Goal: Task Accomplishment & Management: Use online tool/utility

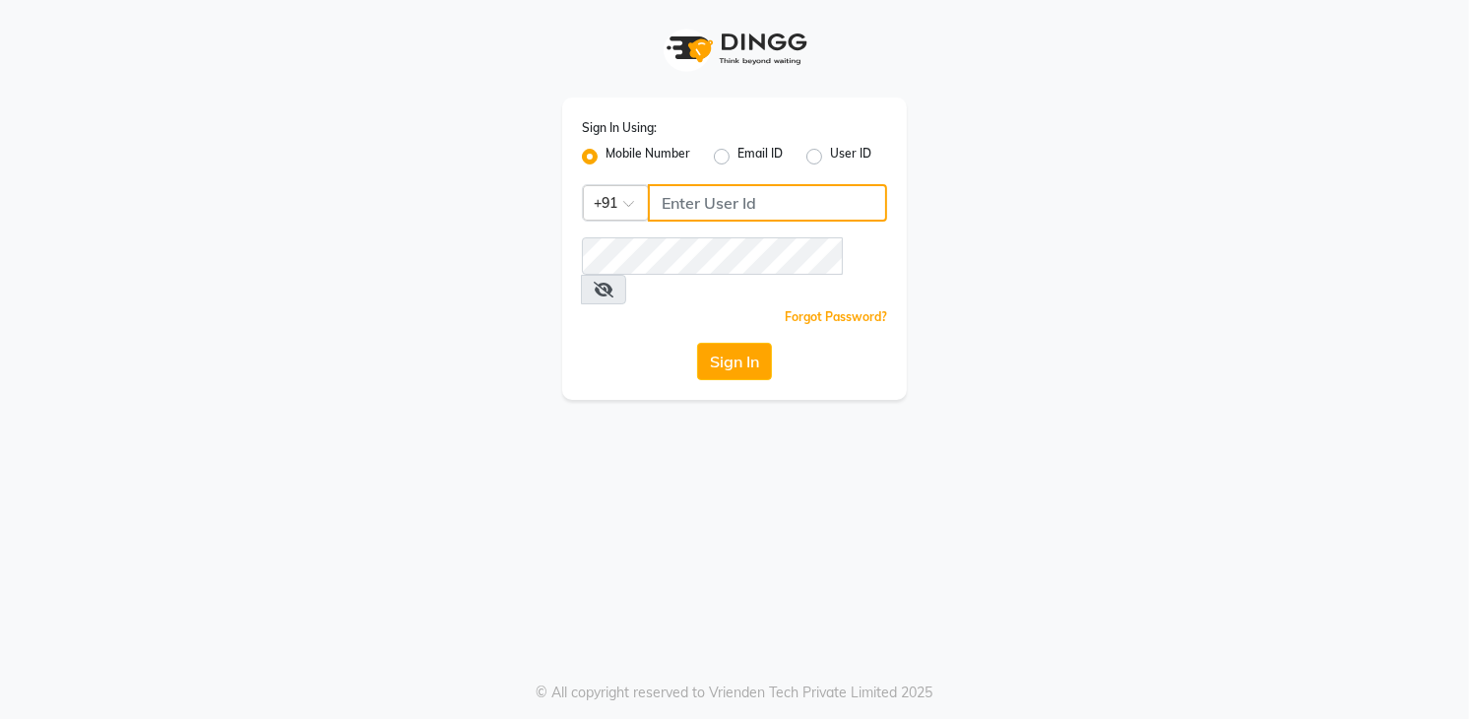
click at [749, 203] on input "Username" at bounding box center [767, 202] width 239 height 37
drag, startPoint x: 650, startPoint y: 199, endPoint x: 791, endPoint y: 202, distance: 140.9
click at [791, 202] on input "8790031435" at bounding box center [767, 202] width 239 height 37
type input "8790031435"
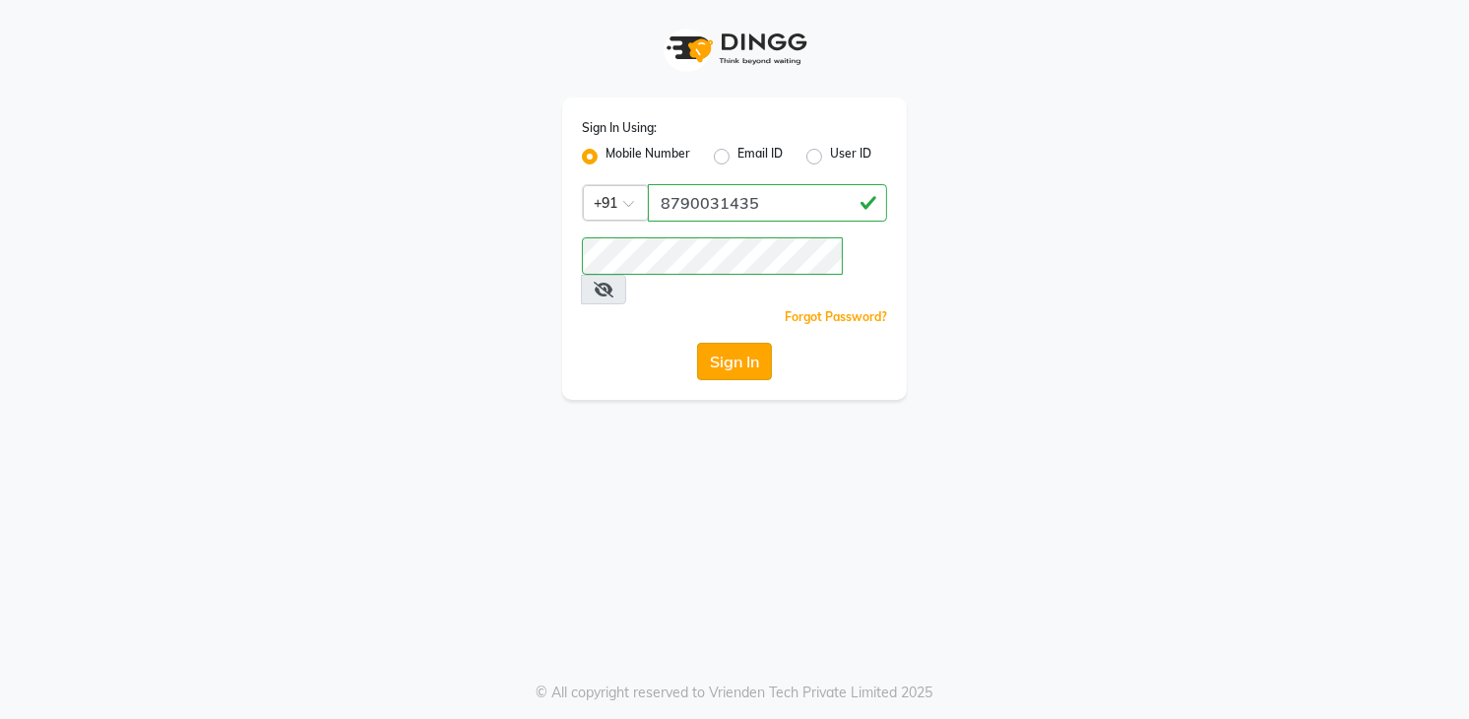
click at [724, 343] on button "Sign In" at bounding box center [734, 361] width 75 height 37
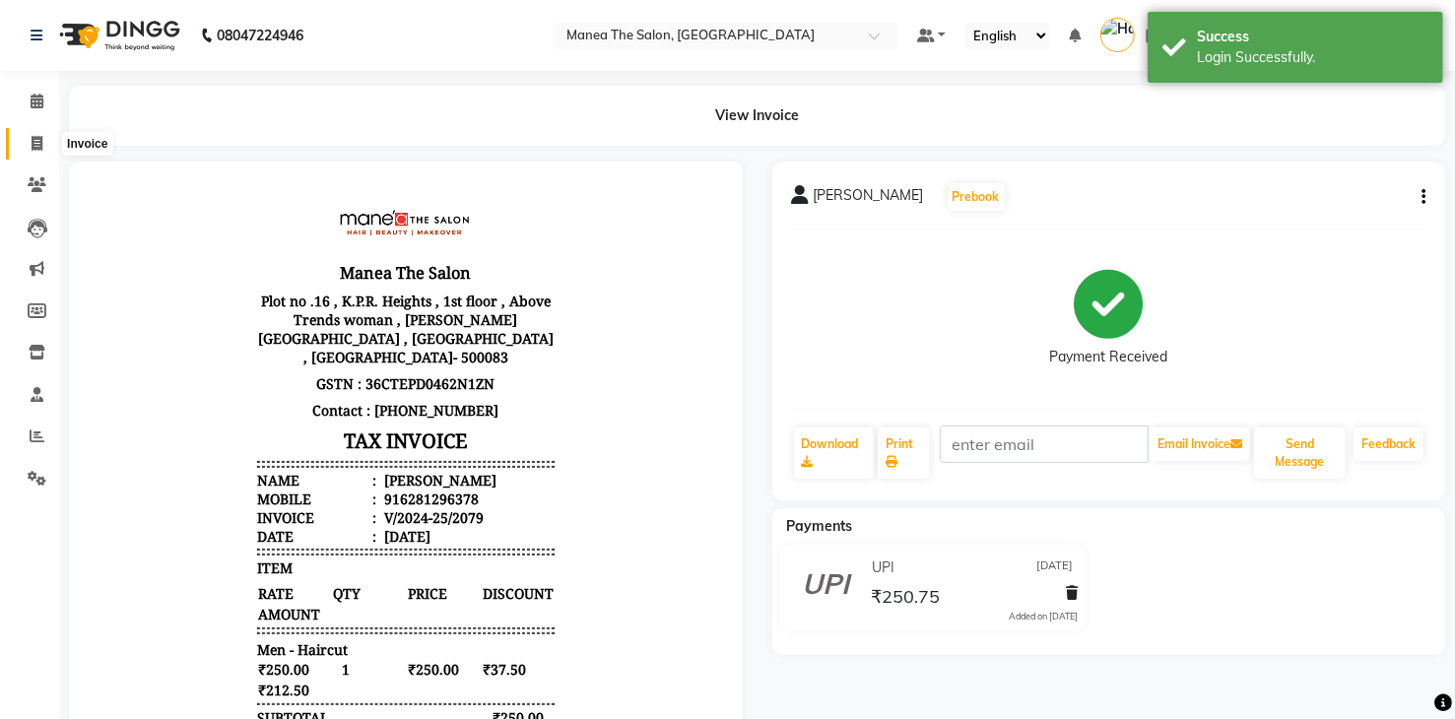
click at [27, 143] on span at bounding box center [37, 144] width 34 height 23
select select "service"
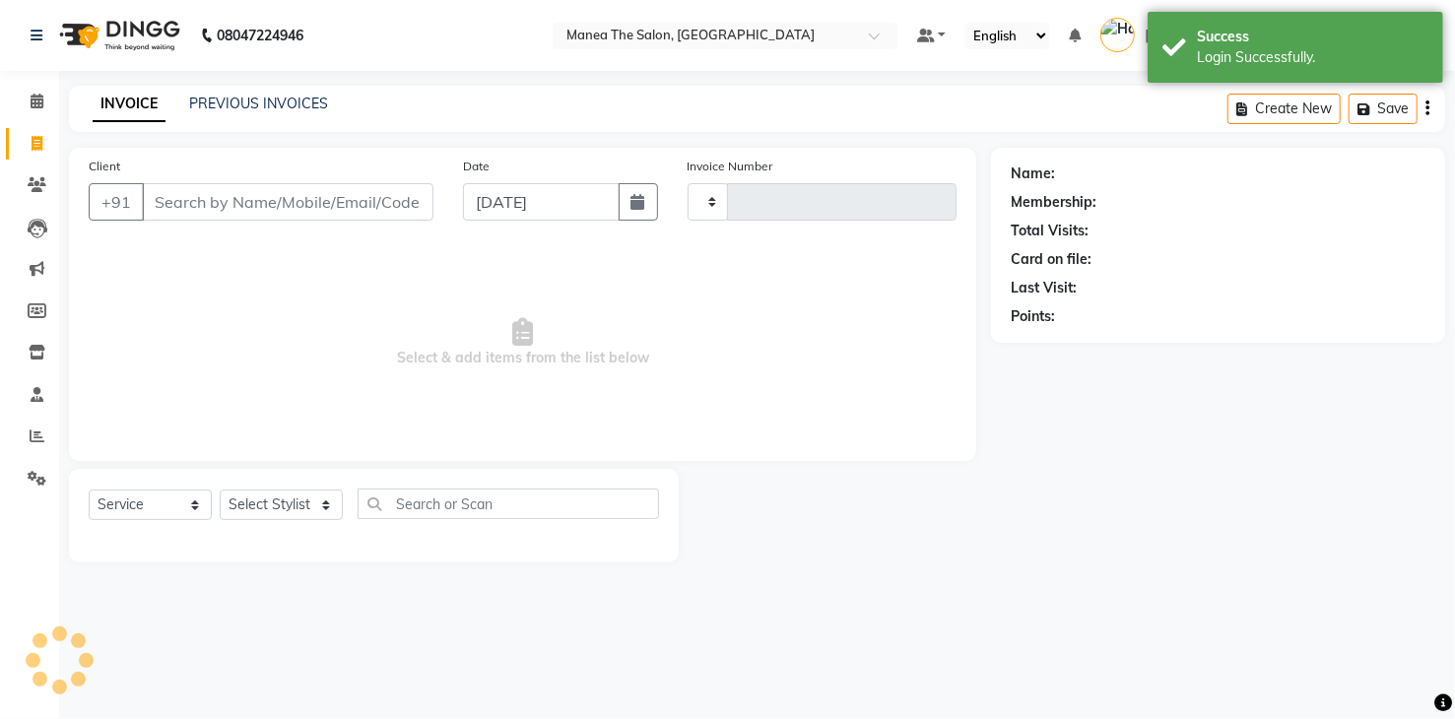
type input "1758"
select select "5481"
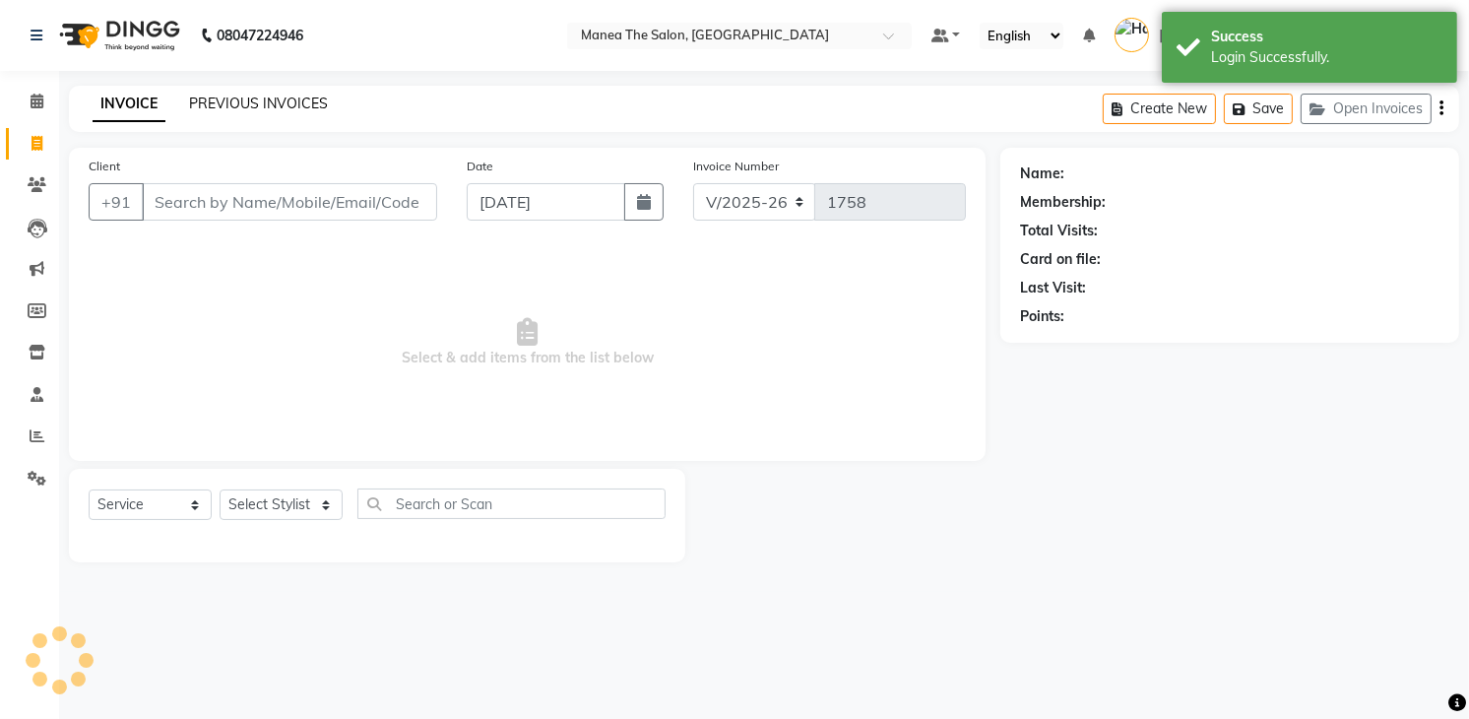
click at [249, 103] on link "PREVIOUS INVOICES" at bounding box center [258, 104] width 139 height 18
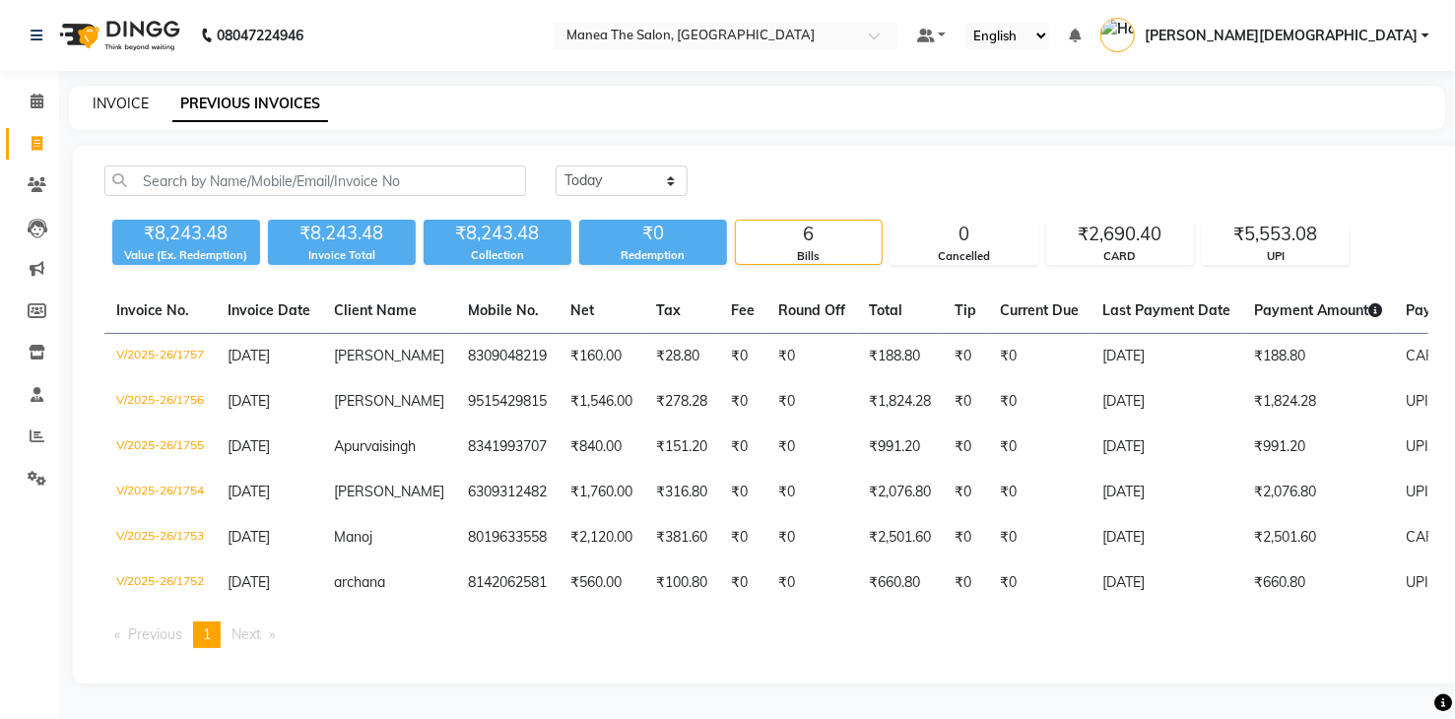
click at [98, 99] on link "INVOICE" at bounding box center [121, 104] width 56 height 18
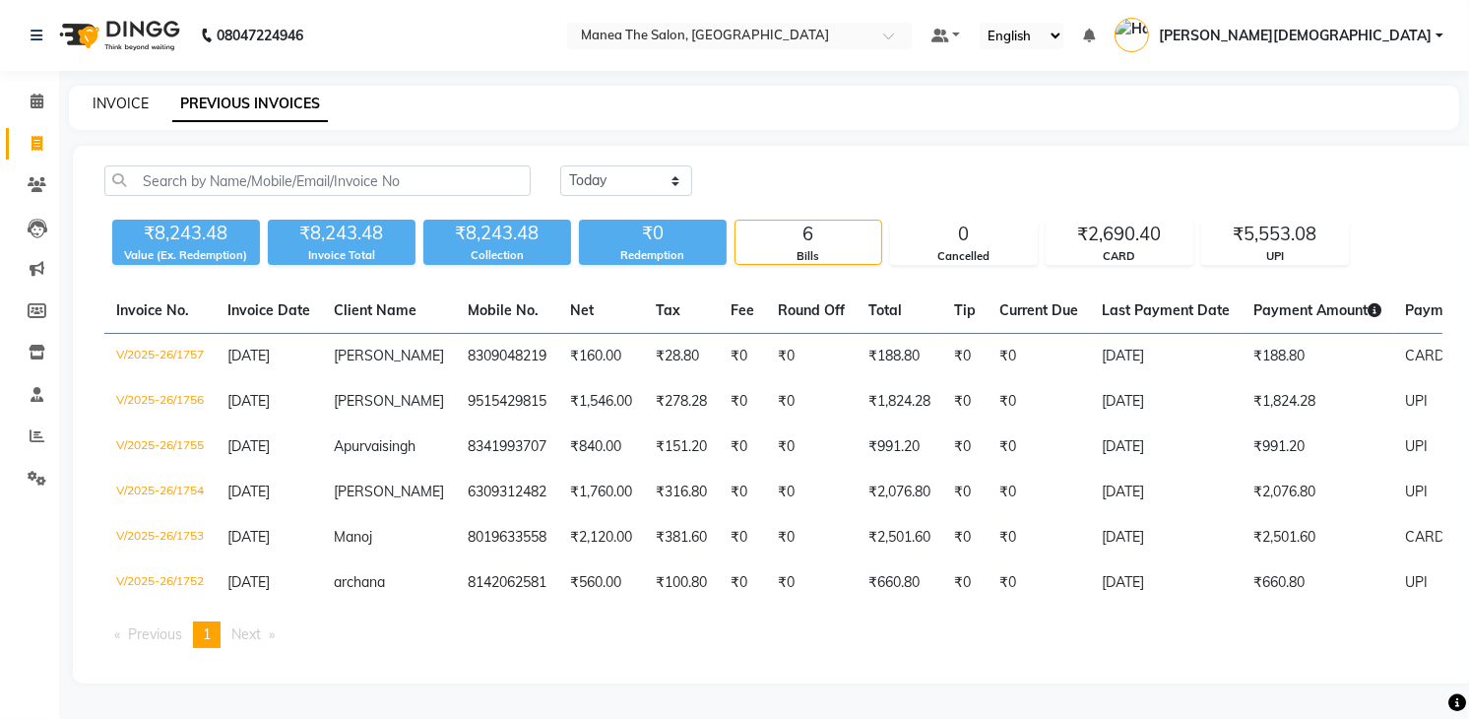
select select "service"
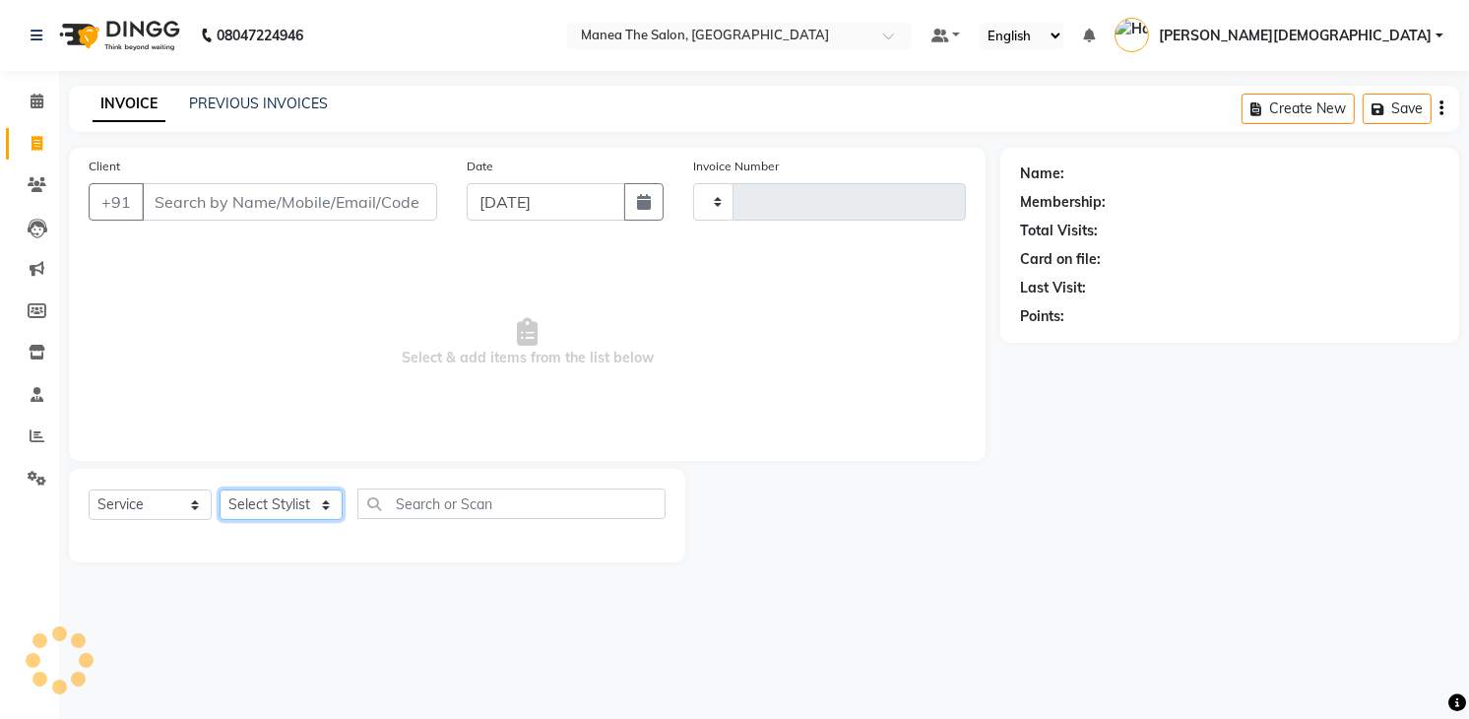
click at [281, 496] on select "Select Stylist" at bounding box center [281, 504] width 123 height 31
click at [321, 503] on select "Select Stylist" at bounding box center [281, 504] width 123 height 31
click at [322, 507] on select "Select Stylist" at bounding box center [281, 504] width 123 height 31
click at [280, 495] on select "Select Stylist" at bounding box center [281, 504] width 123 height 31
click at [327, 506] on select "Select Stylist" at bounding box center [281, 504] width 123 height 31
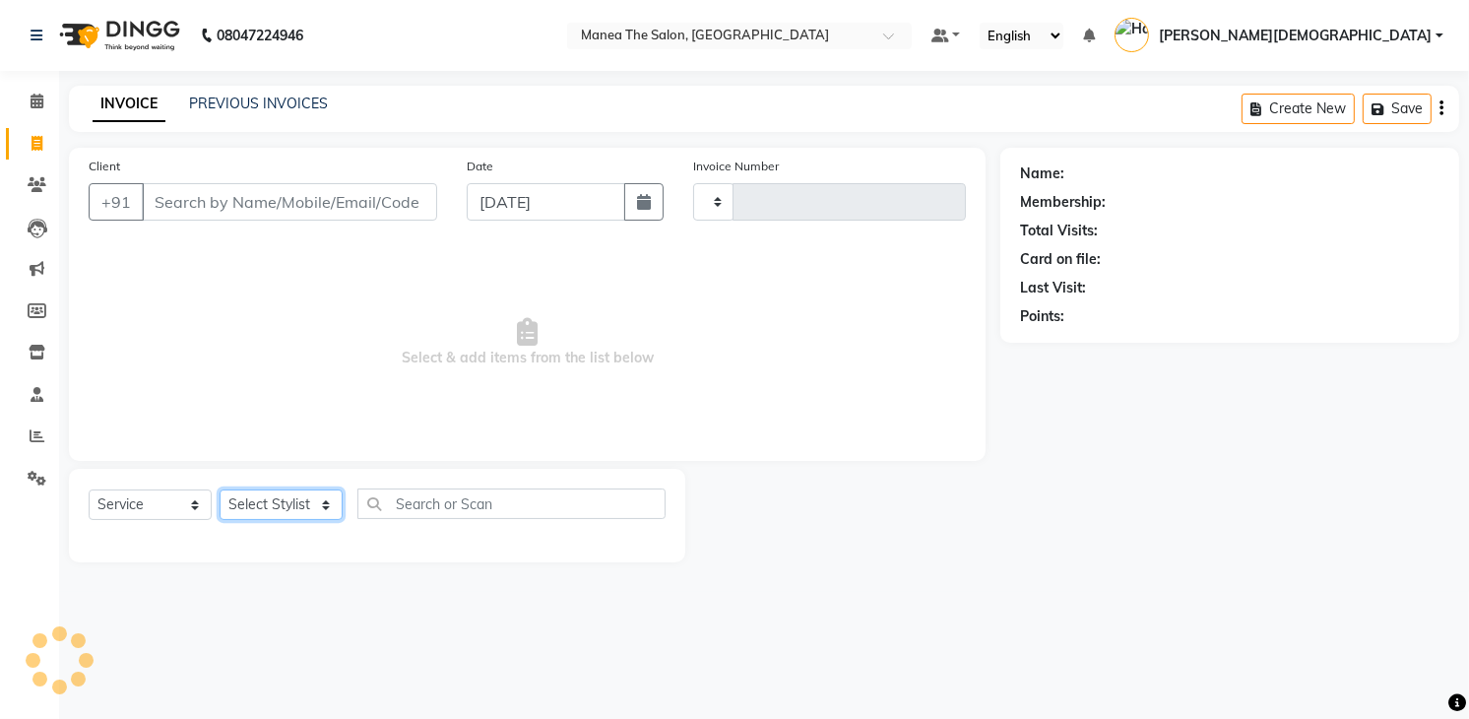
click at [328, 505] on select "Select Stylist" at bounding box center [281, 504] width 123 height 31
click at [301, 505] on select "Select Stylist" at bounding box center [281, 504] width 123 height 31
click at [307, 496] on select "Select Stylist" at bounding box center [281, 504] width 123 height 31
click at [314, 502] on select "Select Stylist" at bounding box center [281, 504] width 123 height 31
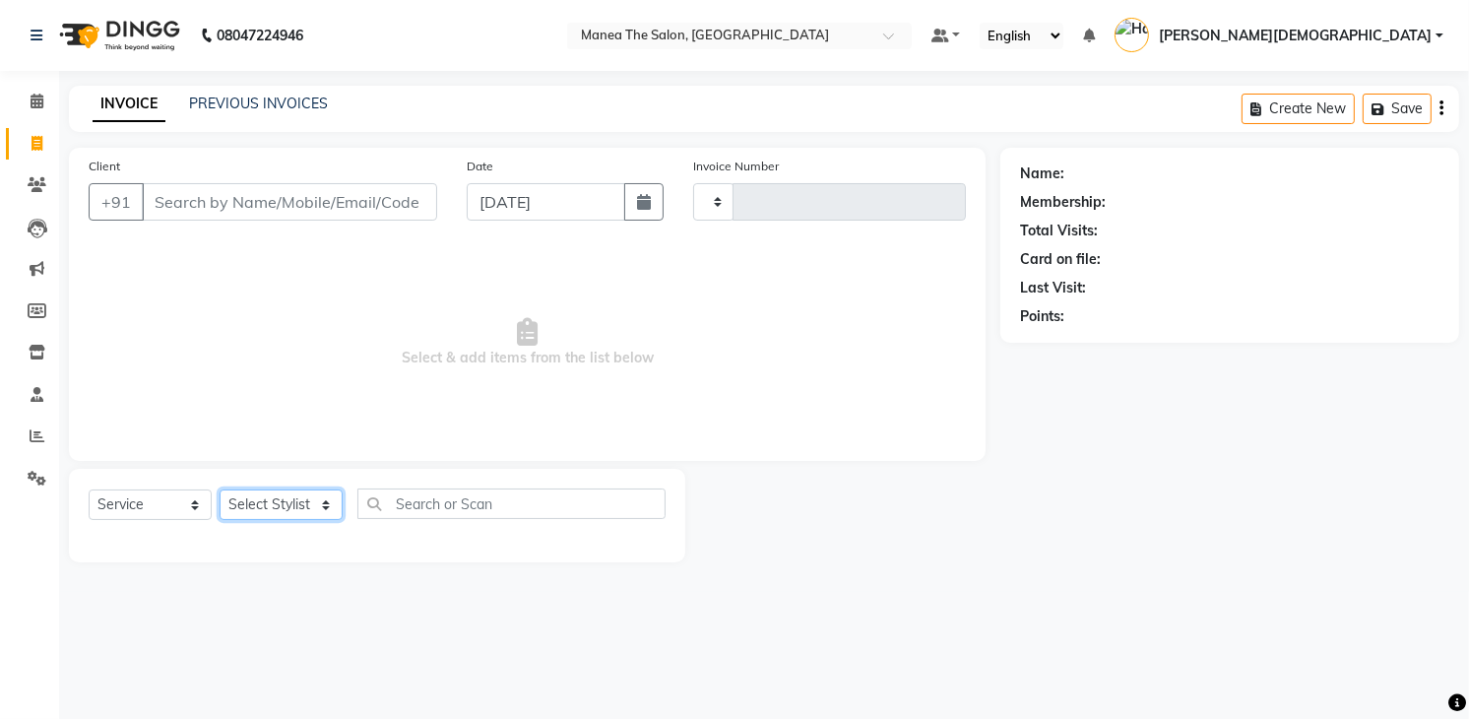
click at [317, 502] on select "Select Stylist" at bounding box center [281, 504] width 123 height 31
click at [326, 504] on select "Select Stylist" at bounding box center [281, 504] width 123 height 31
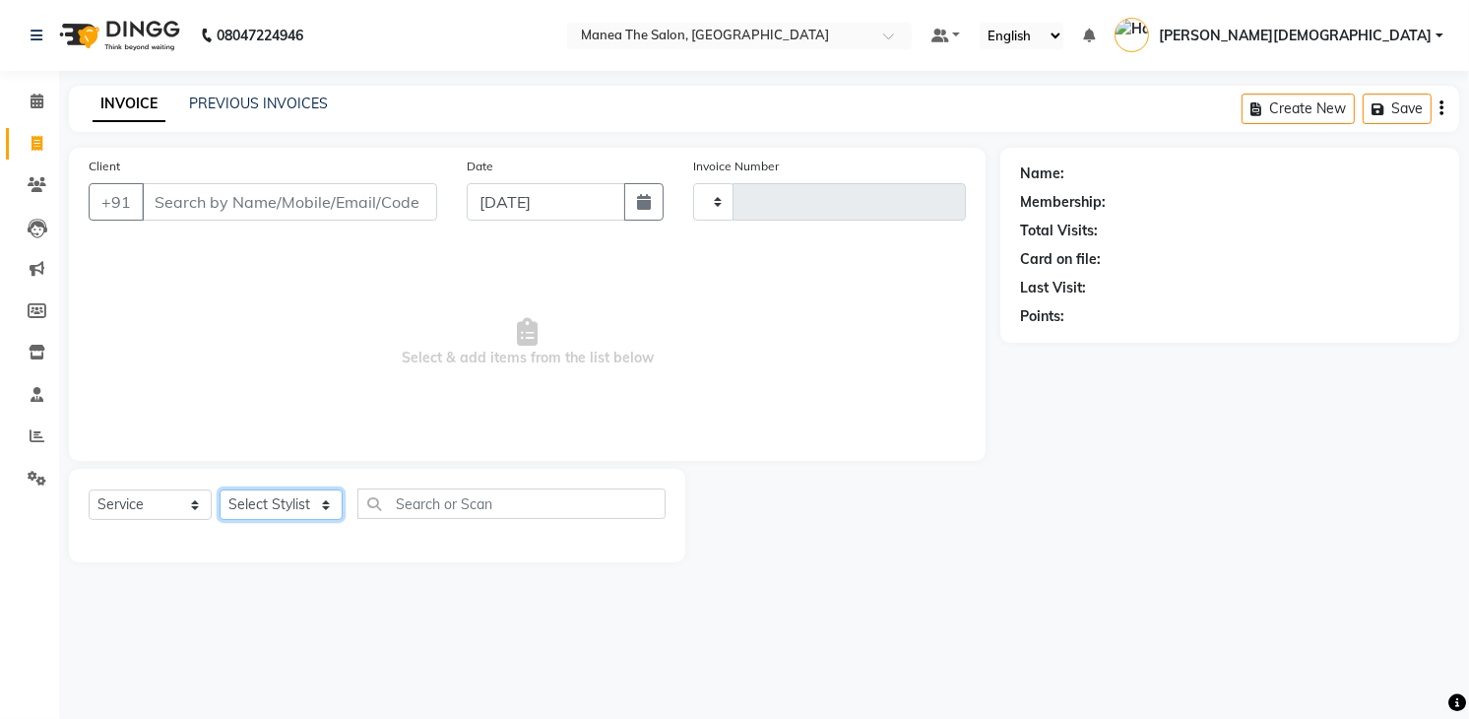
click at [309, 496] on select "Select Stylist" at bounding box center [281, 504] width 123 height 31
click at [320, 502] on select "Select Stylist" at bounding box center [281, 504] width 123 height 31
click at [328, 501] on select "Select Stylist" at bounding box center [281, 504] width 123 height 31
click at [333, 501] on select "Select Stylist" at bounding box center [281, 504] width 123 height 31
drag, startPoint x: 315, startPoint y: 497, endPoint x: 340, endPoint y: 493, distance: 24.9
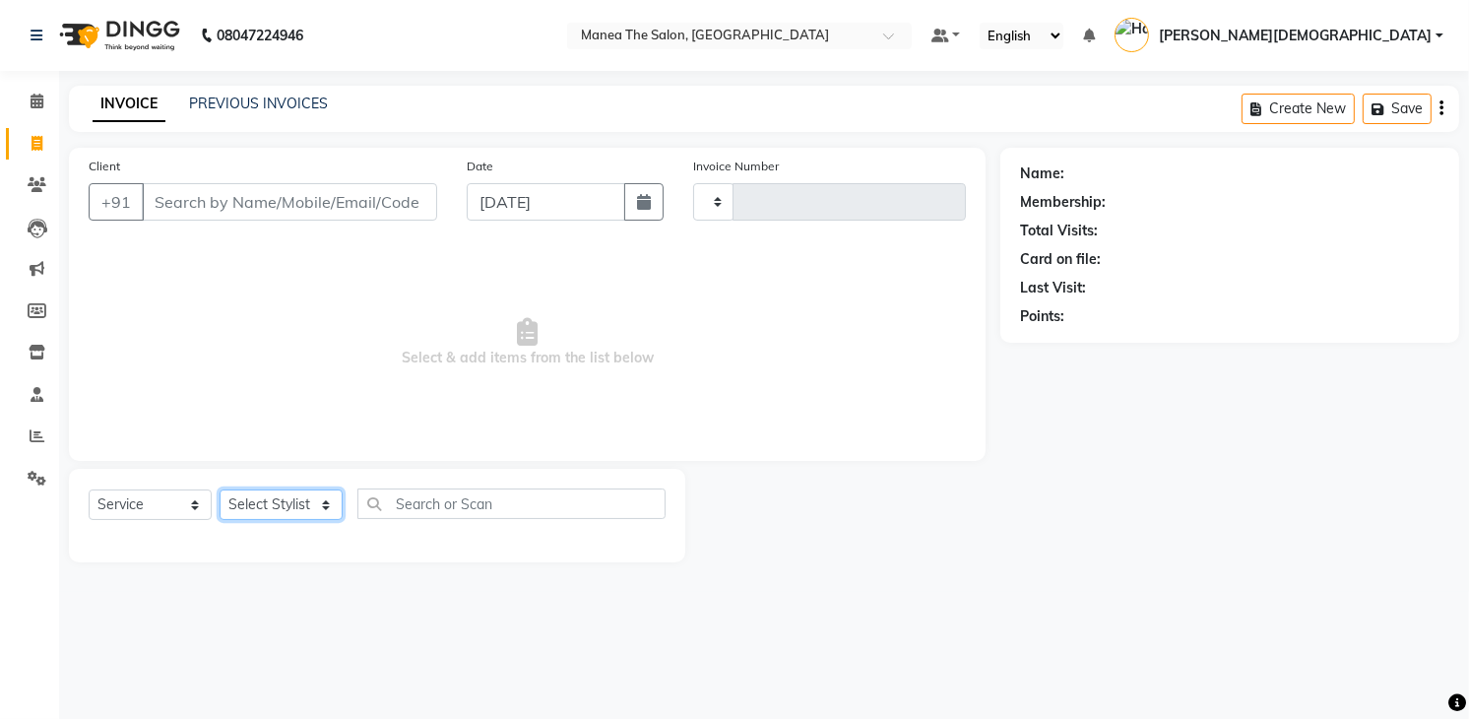
click at [315, 496] on select "Select Stylist" at bounding box center [281, 504] width 123 height 31
click at [318, 498] on select "Select Stylist" at bounding box center [281, 504] width 123 height 31
click at [321, 511] on select "Select Stylist" at bounding box center [281, 504] width 123 height 31
click at [325, 500] on select "Select Stylist" at bounding box center [281, 504] width 123 height 31
click at [326, 500] on select "Select Stylist" at bounding box center [281, 504] width 123 height 31
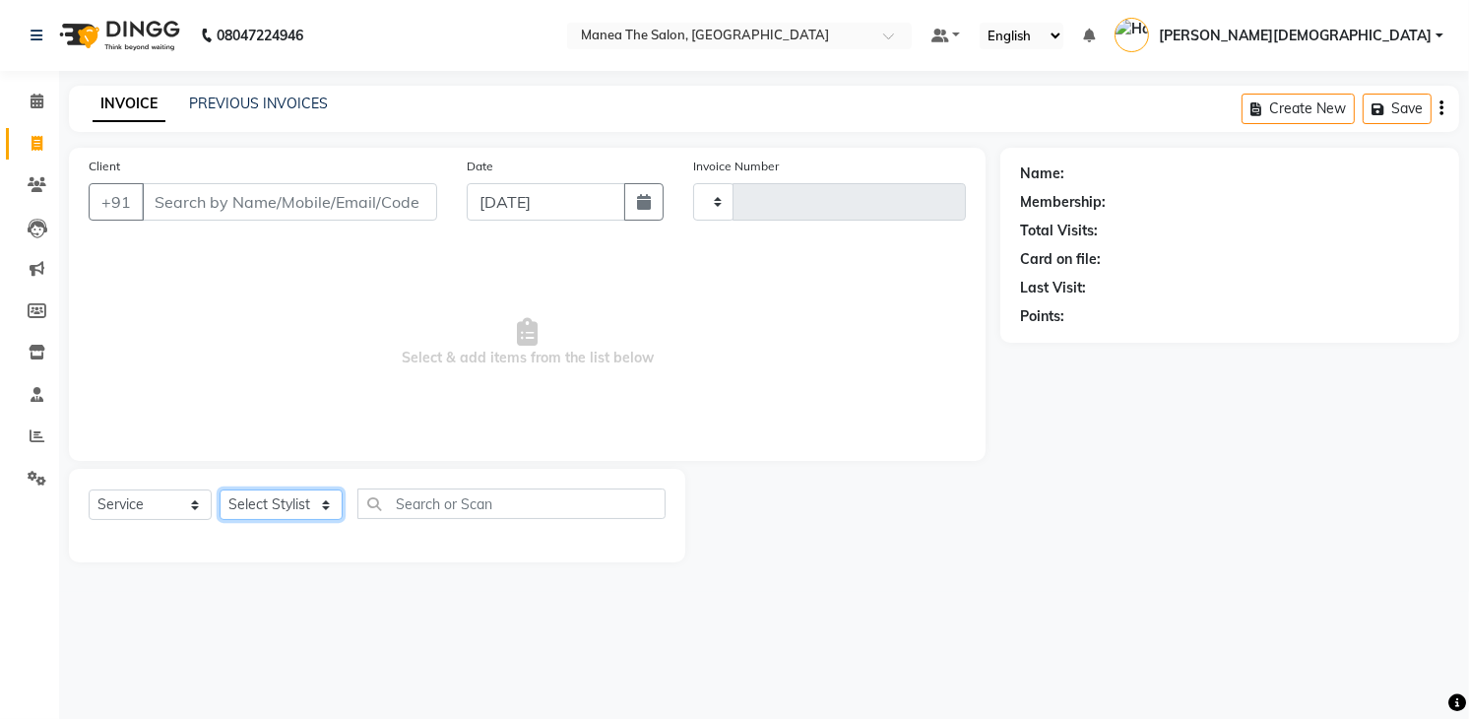
click at [327, 500] on select "Select Stylist" at bounding box center [281, 504] width 123 height 31
click at [302, 503] on select "Select Stylist" at bounding box center [281, 504] width 123 height 31
click at [319, 503] on select "Select Stylist" at bounding box center [281, 504] width 123 height 31
click at [317, 502] on select "Select Stylist" at bounding box center [281, 504] width 123 height 31
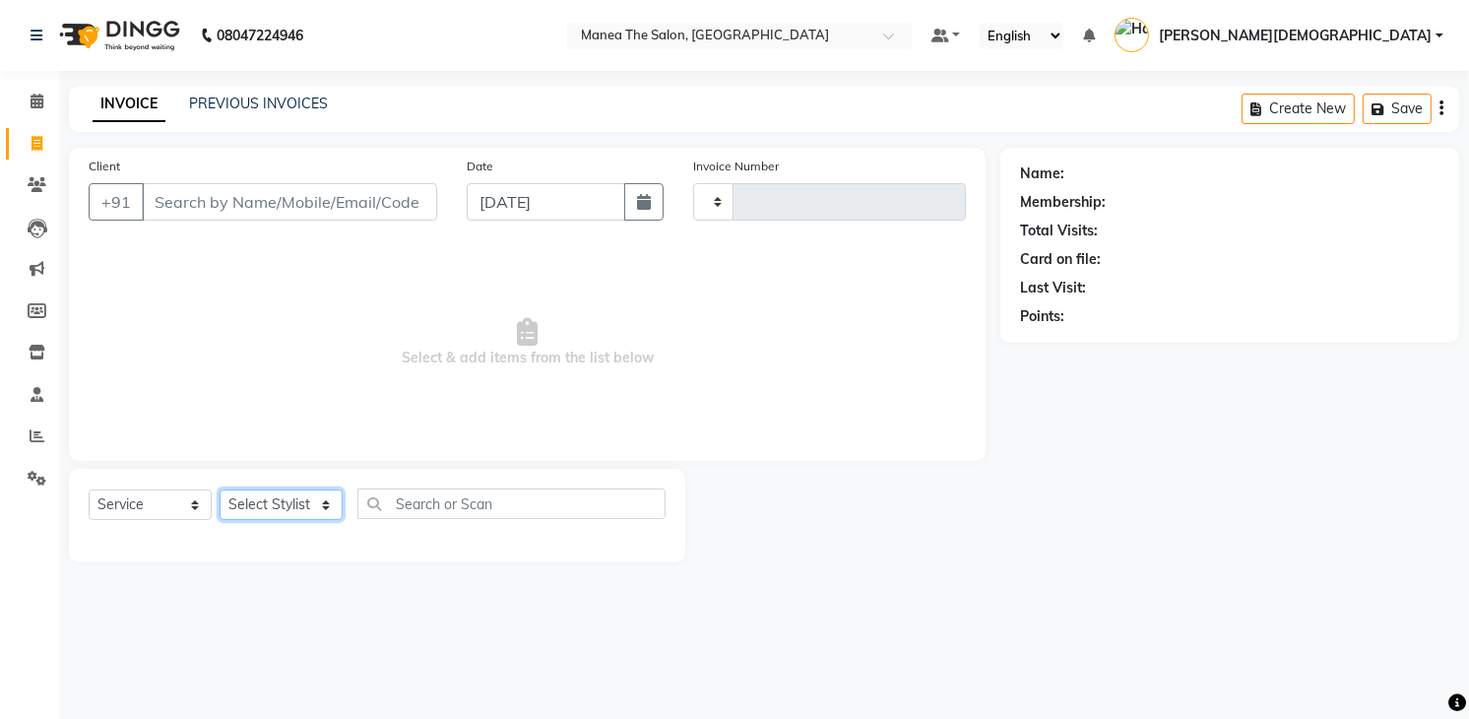
click at [321, 507] on select "Select Stylist" at bounding box center [281, 504] width 123 height 31
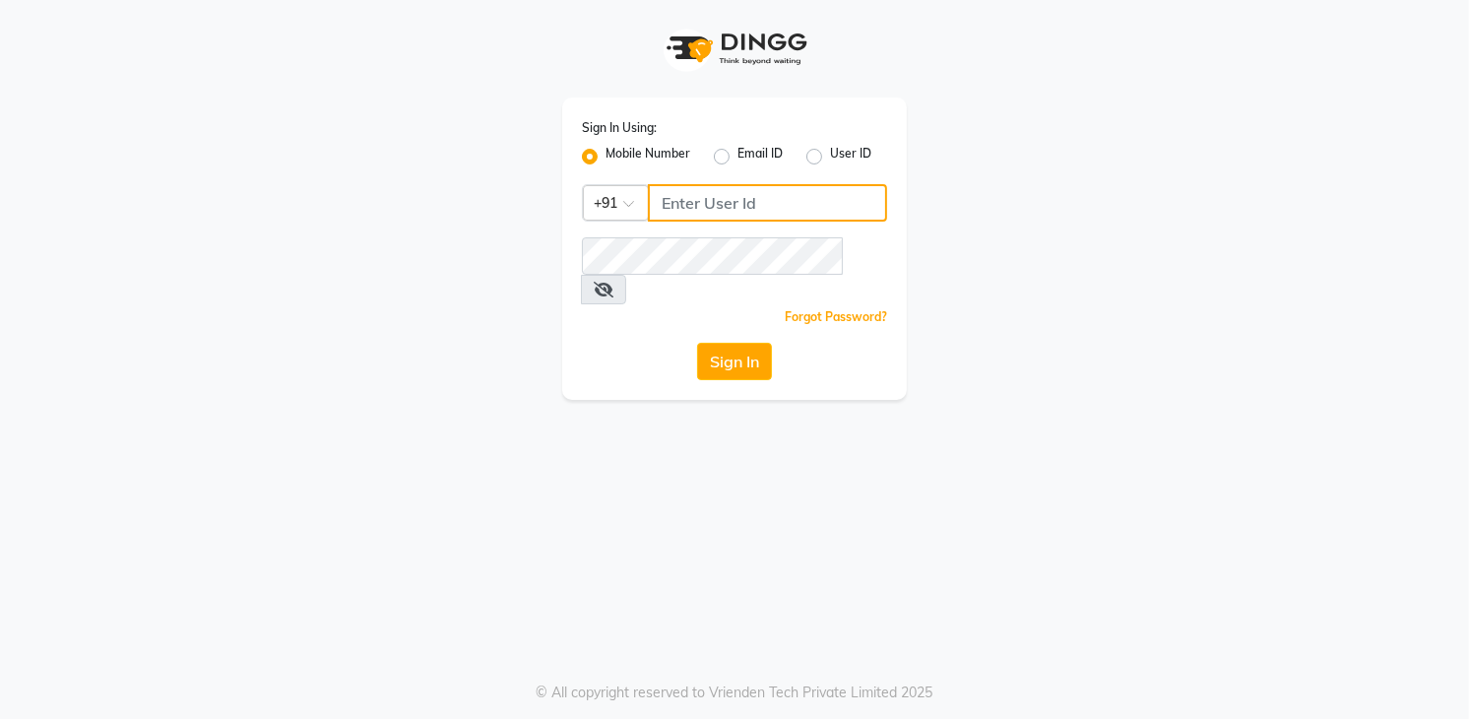
click at [687, 204] on input "Username" at bounding box center [767, 202] width 239 height 37
type input "8790031435"
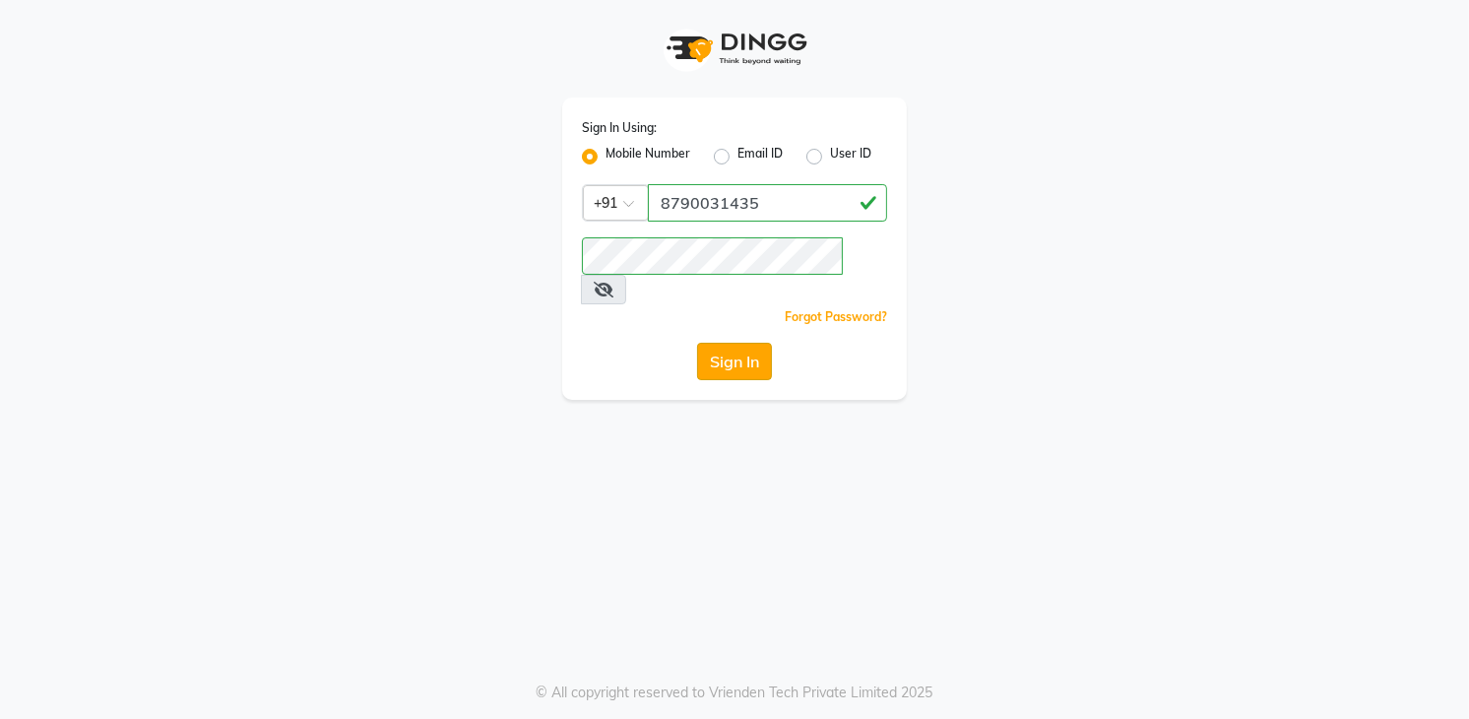
click at [737, 343] on button "Sign In" at bounding box center [734, 361] width 75 height 37
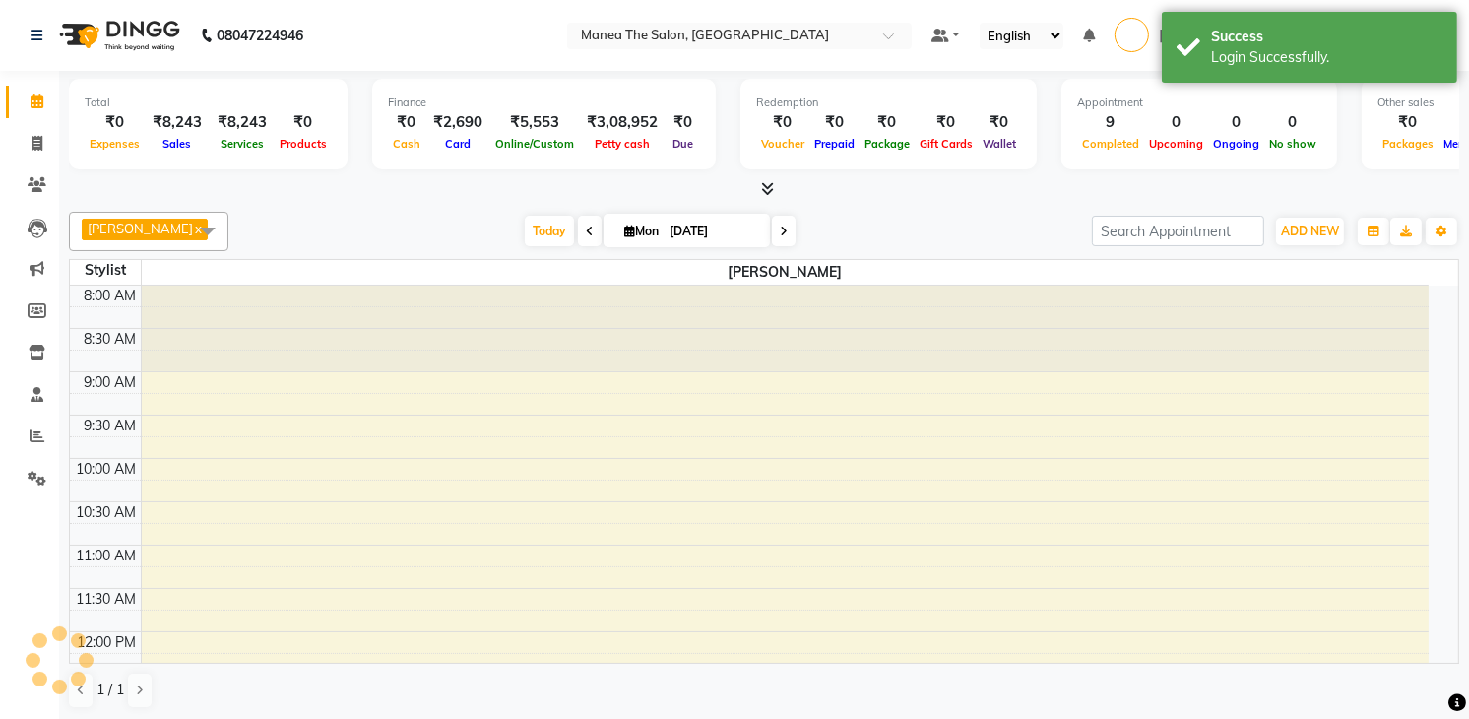
select select "en"
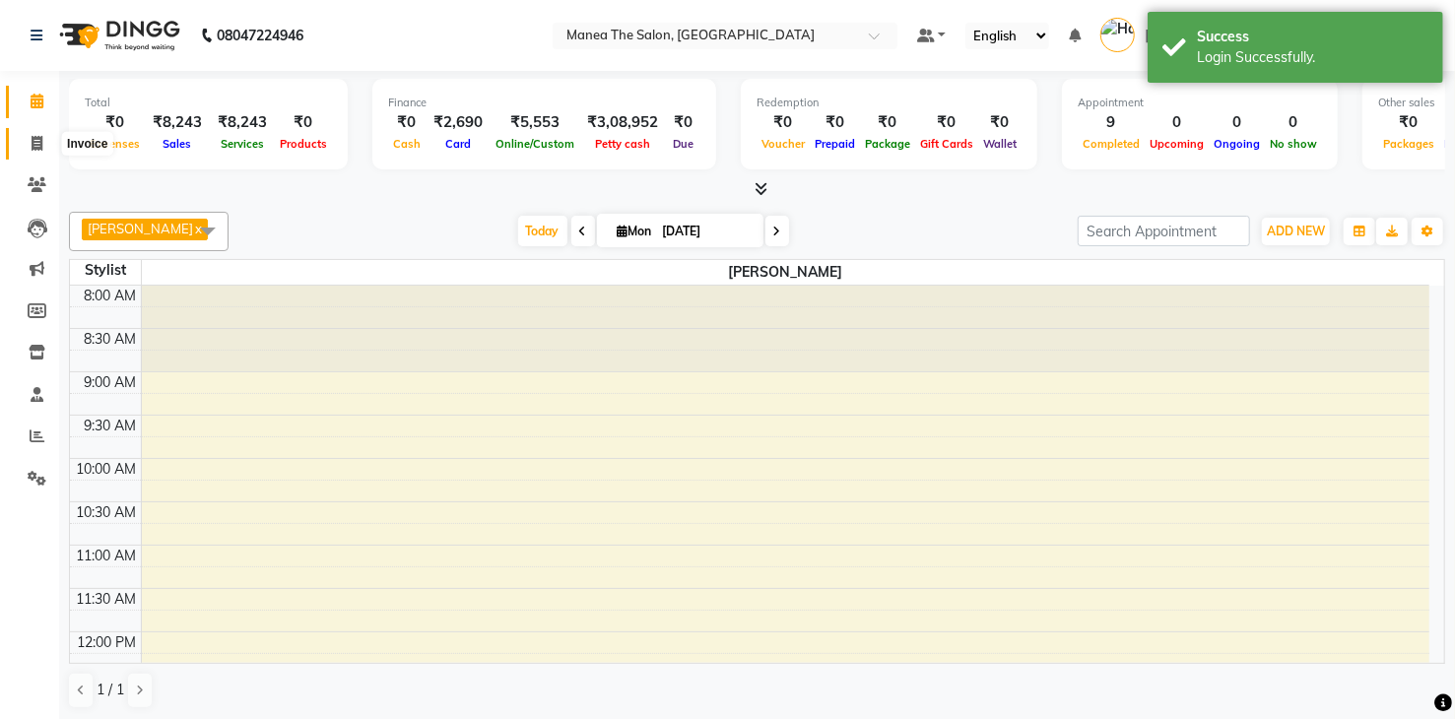
click at [37, 145] on icon at bounding box center [37, 143] width 11 height 15
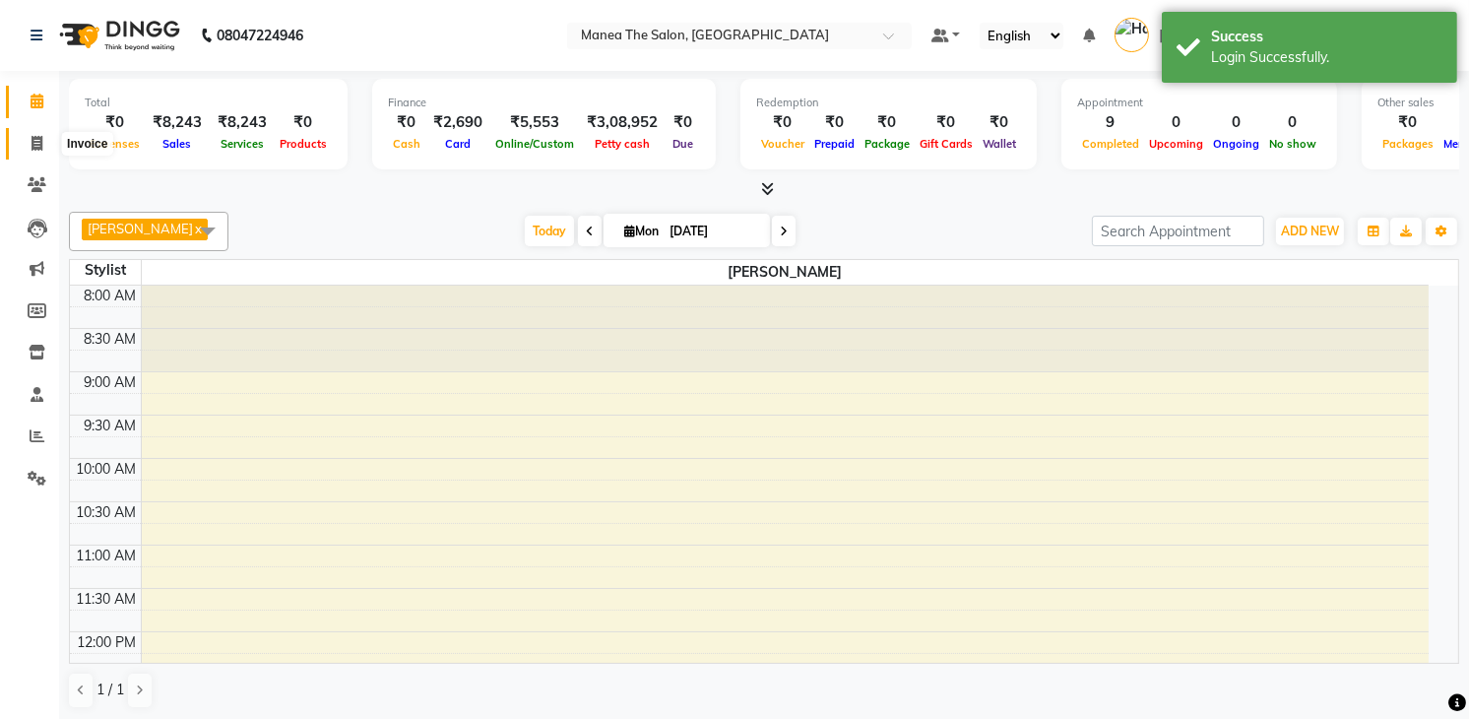
select select "service"
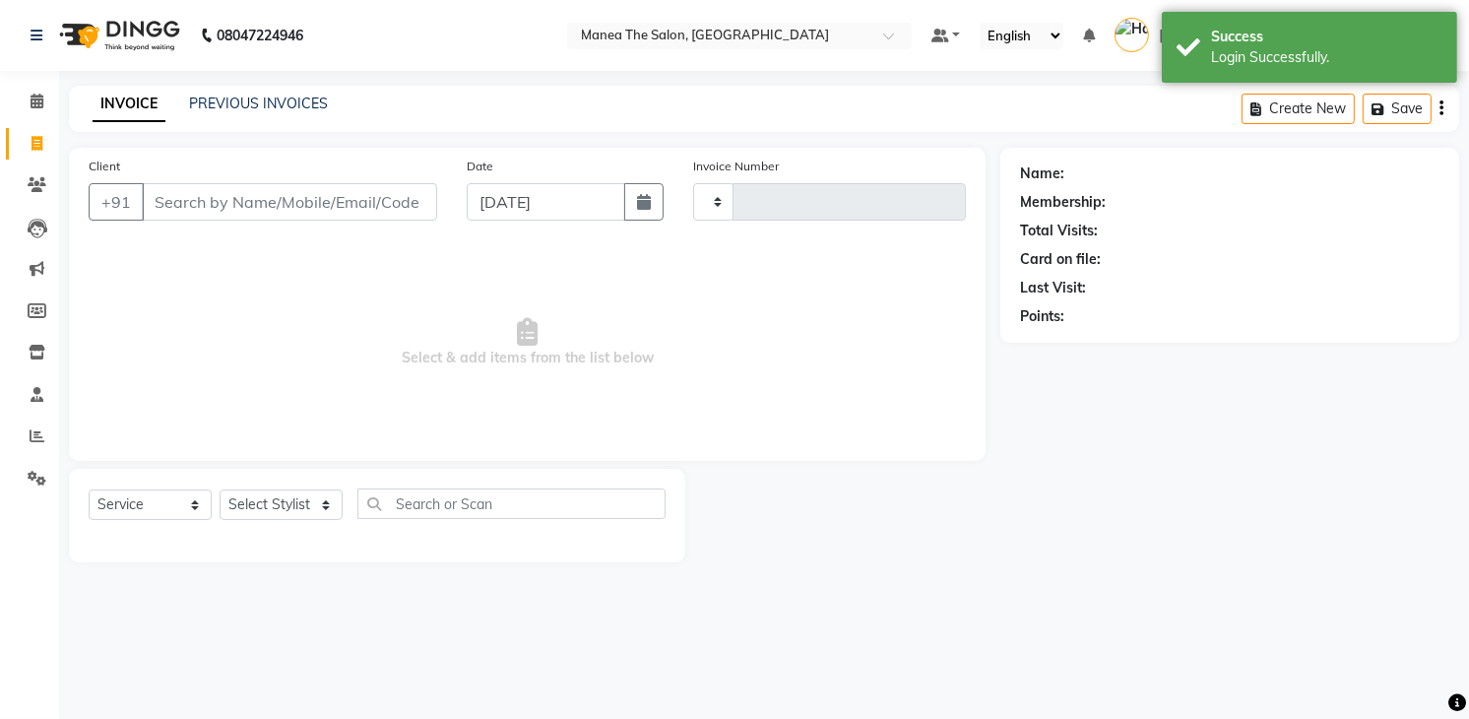
type input "1758"
select select "5481"
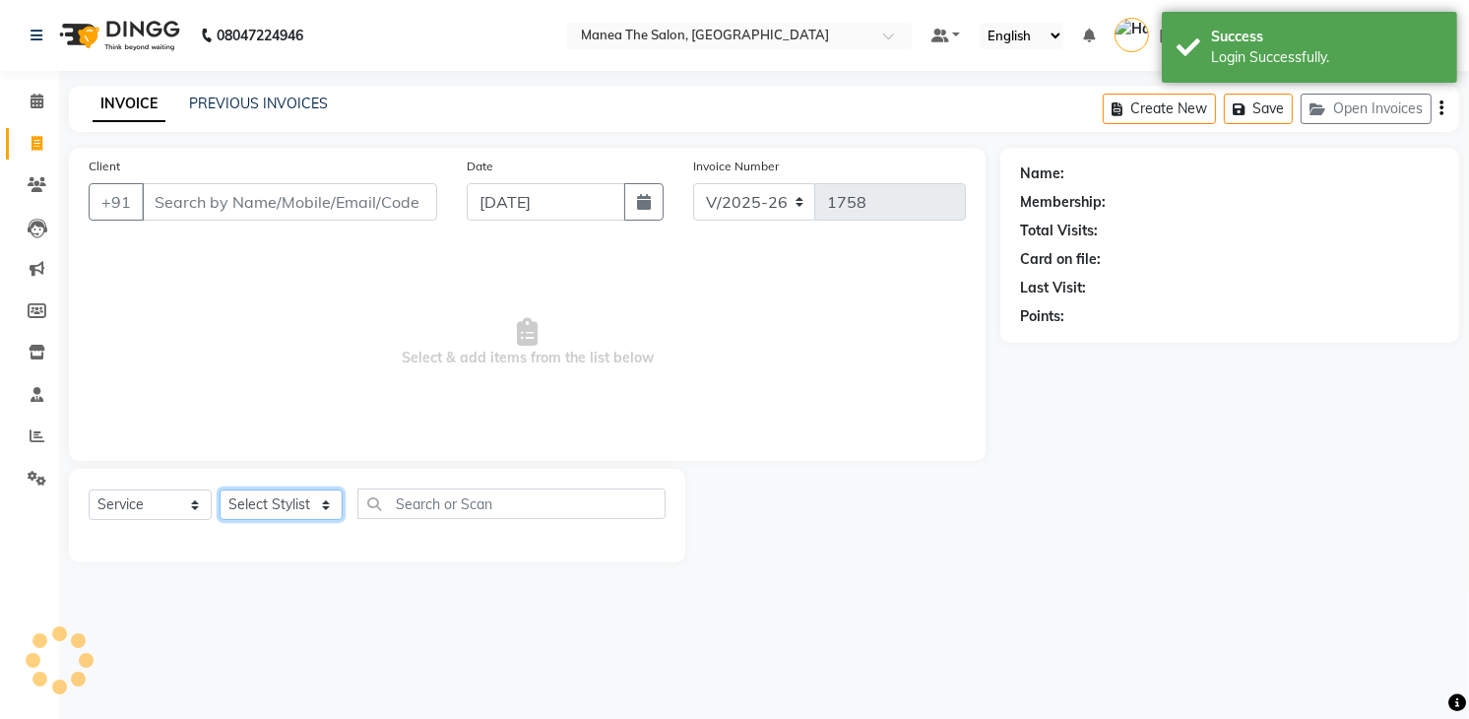
click at [316, 503] on select "Select Stylist" at bounding box center [281, 504] width 123 height 31
select select "75190"
click at [220, 489] on select "Select Stylist Mamatha Renuka Sameer khan Shakeer Shanu Shravanthi" at bounding box center [281, 504] width 123 height 31
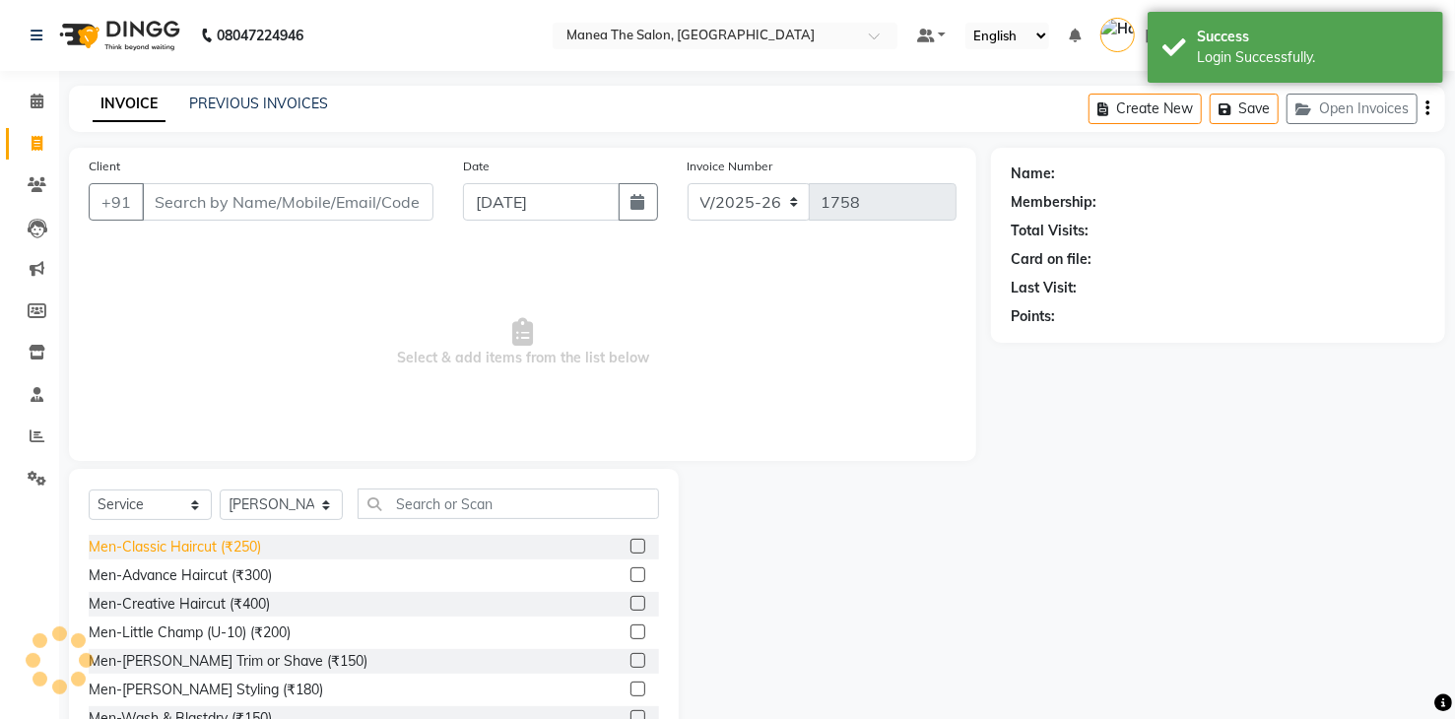
click at [249, 550] on div "Men-Classic Haircut (₹250)" at bounding box center [175, 547] width 172 height 21
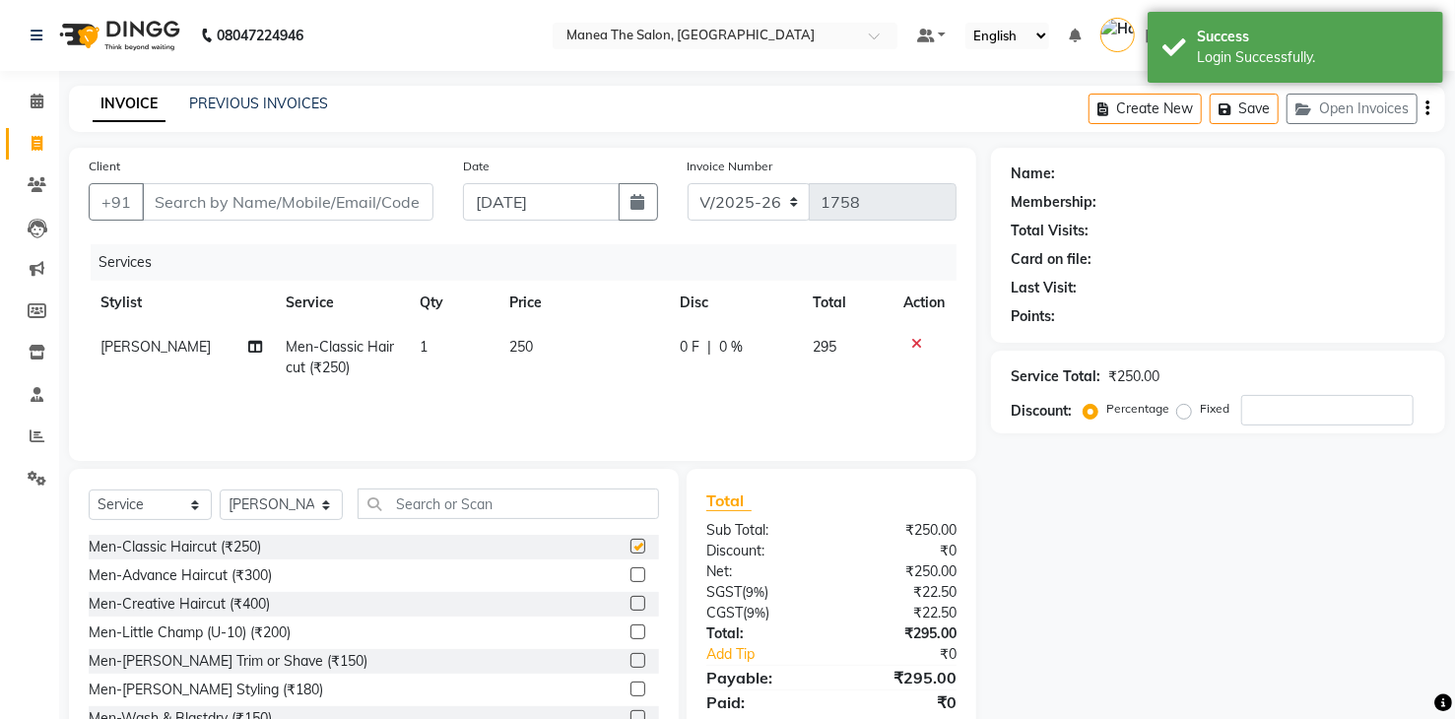
checkbox input "false"
click at [280, 666] on div "Men-Beard Trim or Shave (₹150)" at bounding box center [228, 661] width 279 height 21
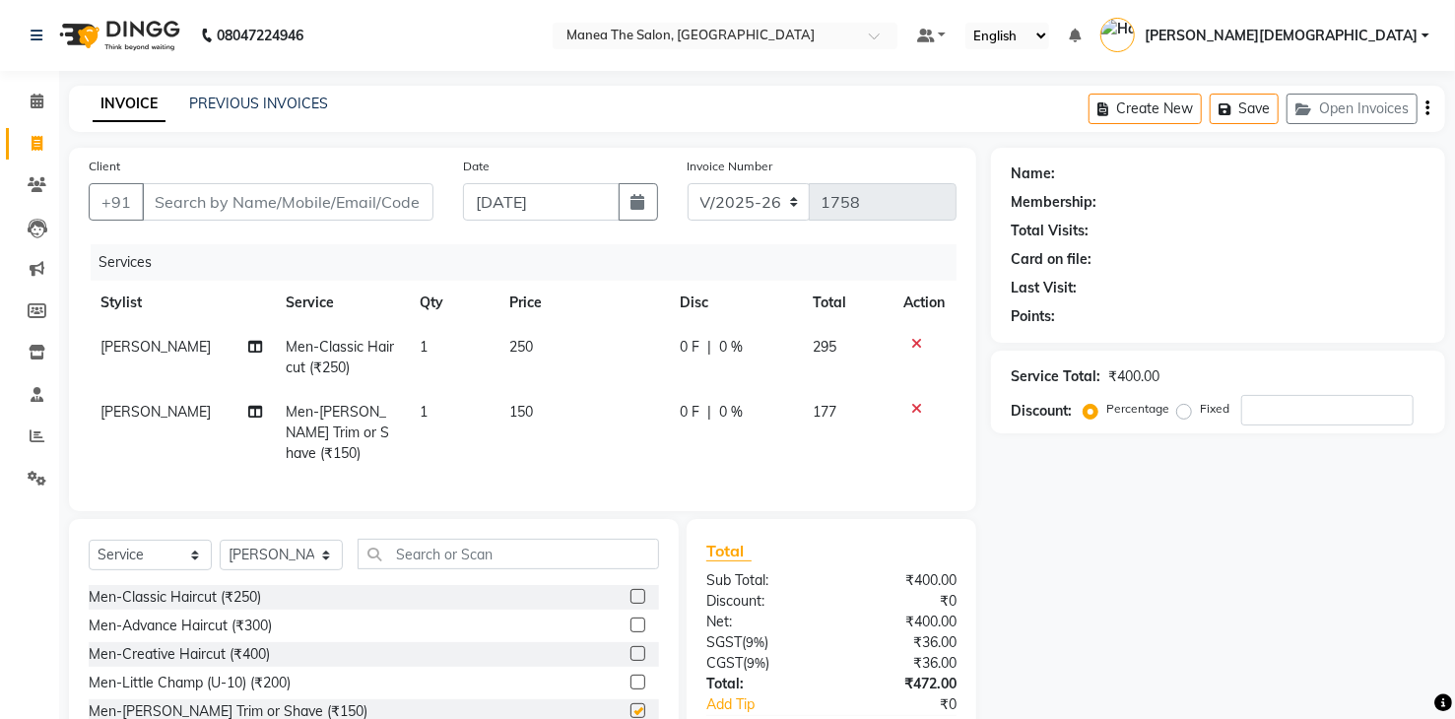
checkbox input "false"
click at [260, 208] on input "Client" at bounding box center [288, 201] width 292 height 37
type input "8"
type input "0"
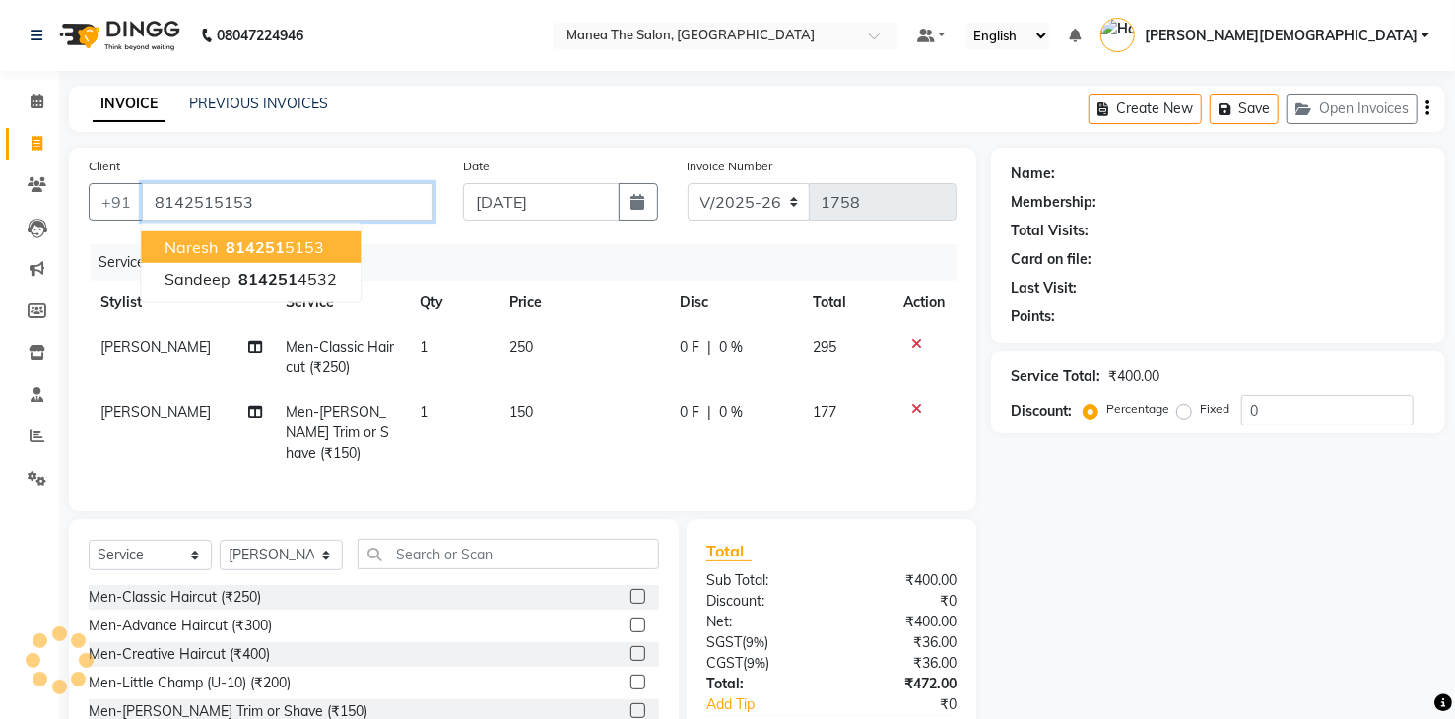
type input "8142515153"
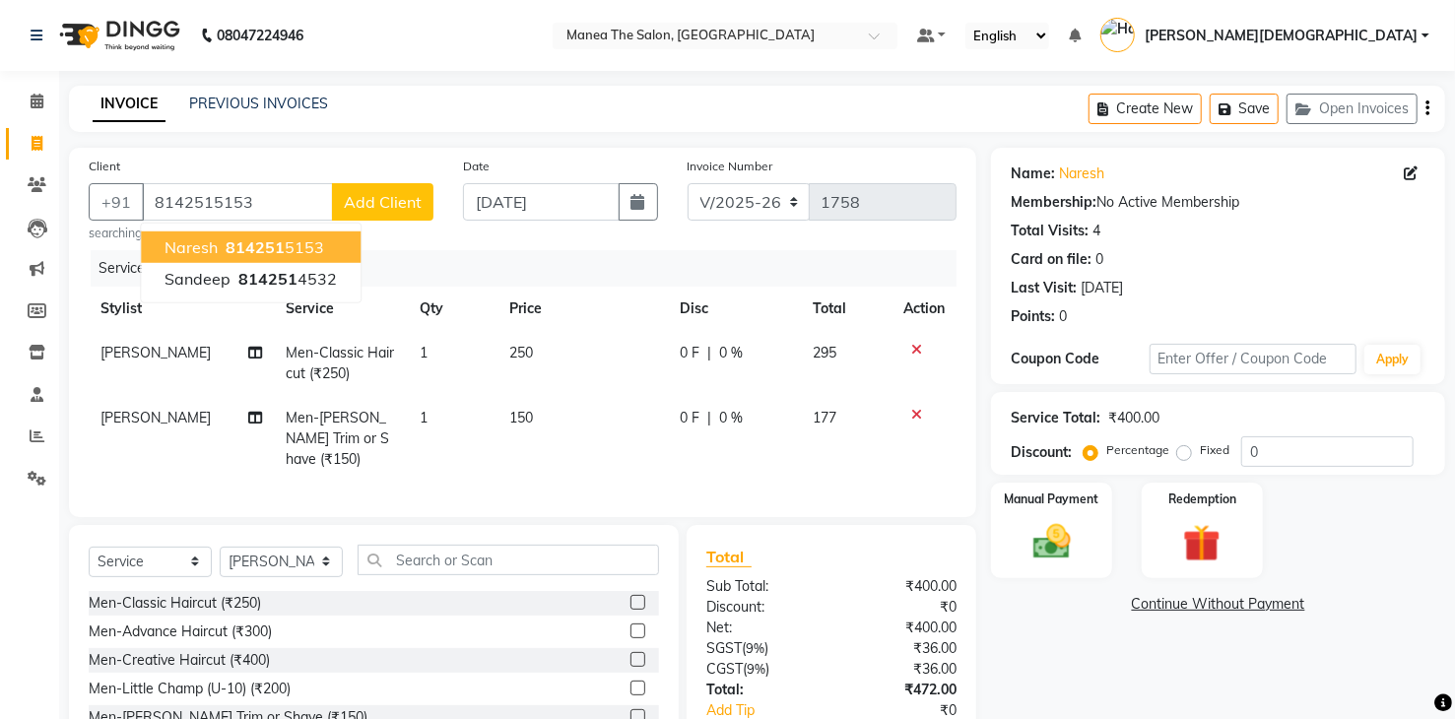
click at [263, 243] on span "814251" at bounding box center [255, 247] width 59 height 20
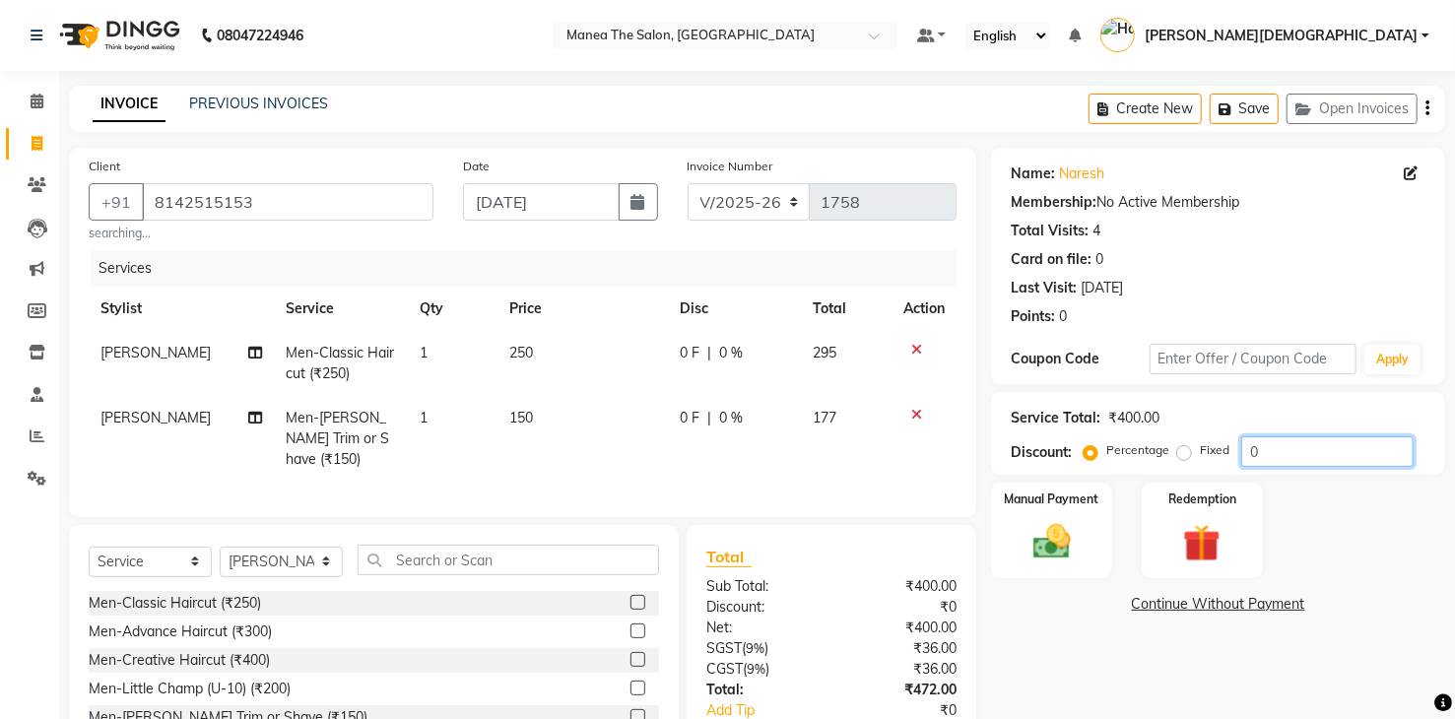
click at [1265, 445] on input "0" at bounding box center [1327, 451] width 172 height 31
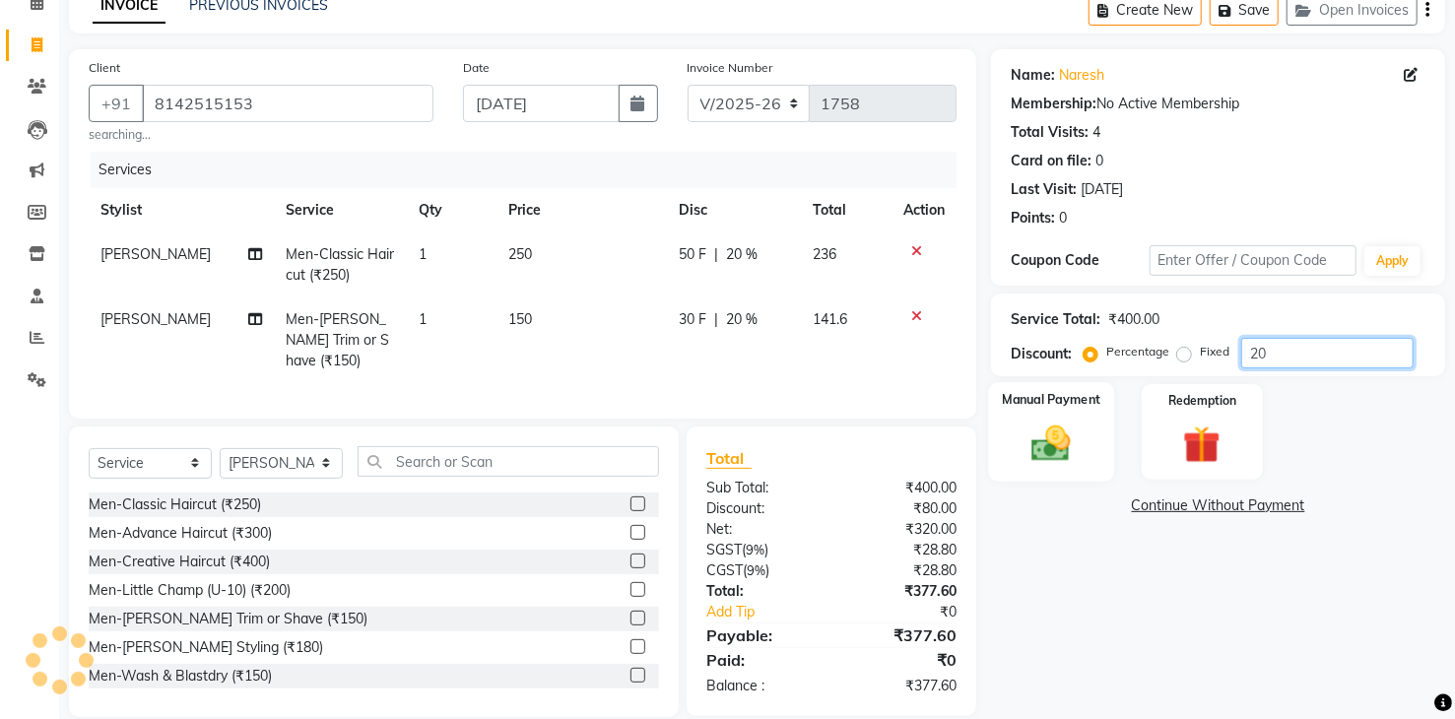
type input "20"
click at [1045, 450] on img at bounding box center [1050, 444] width 63 height 45
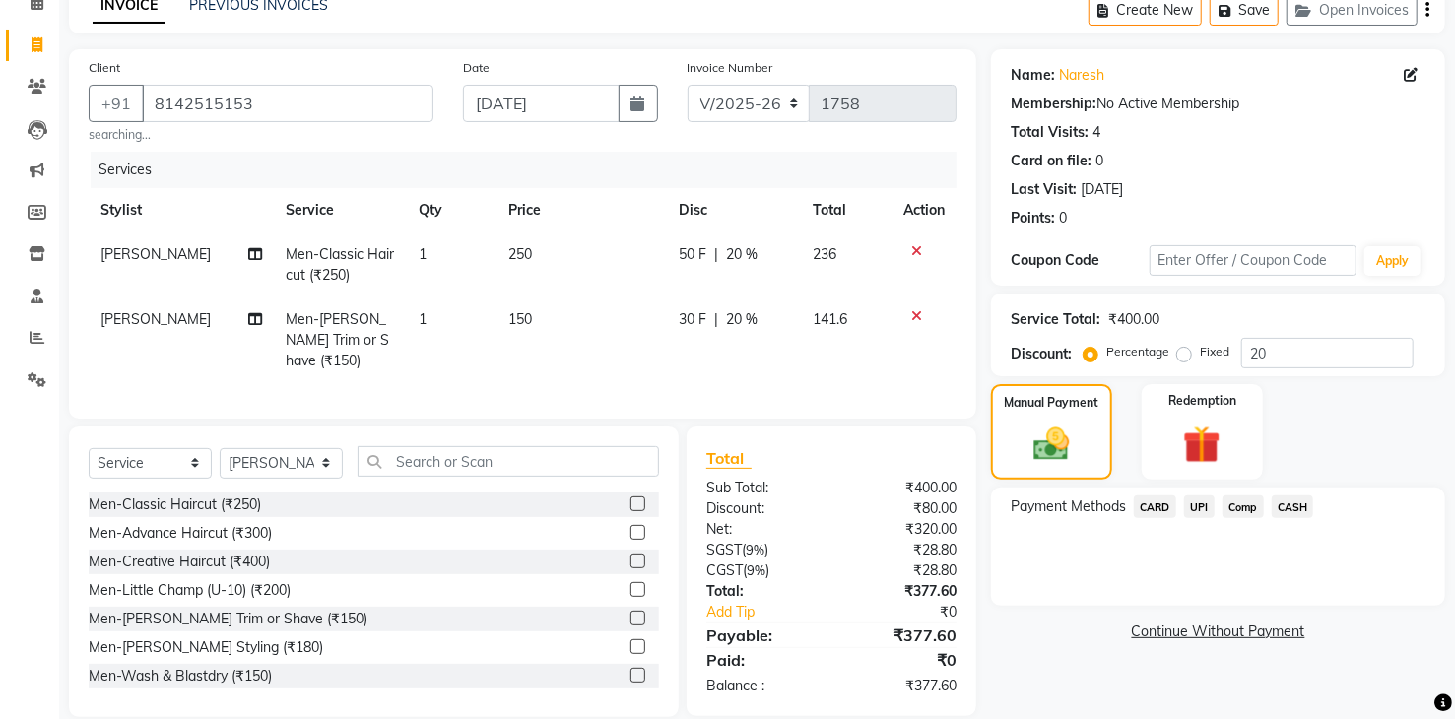
click at [1202, 509] on span "UPI" at bounding box center [1199, 506] width 31 height 23
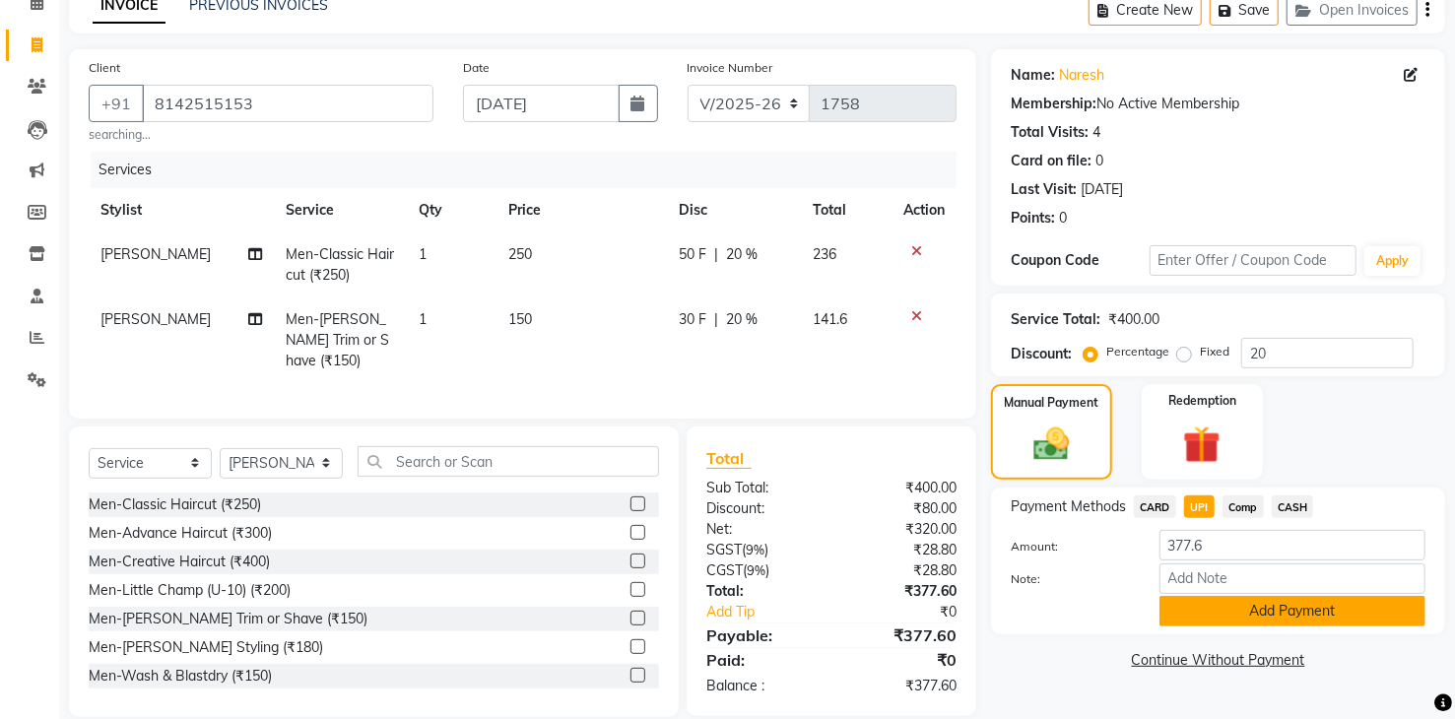
click at [1226, 608] on button "Add Payment" at bounding box center [1292, 611] width 266 height 31
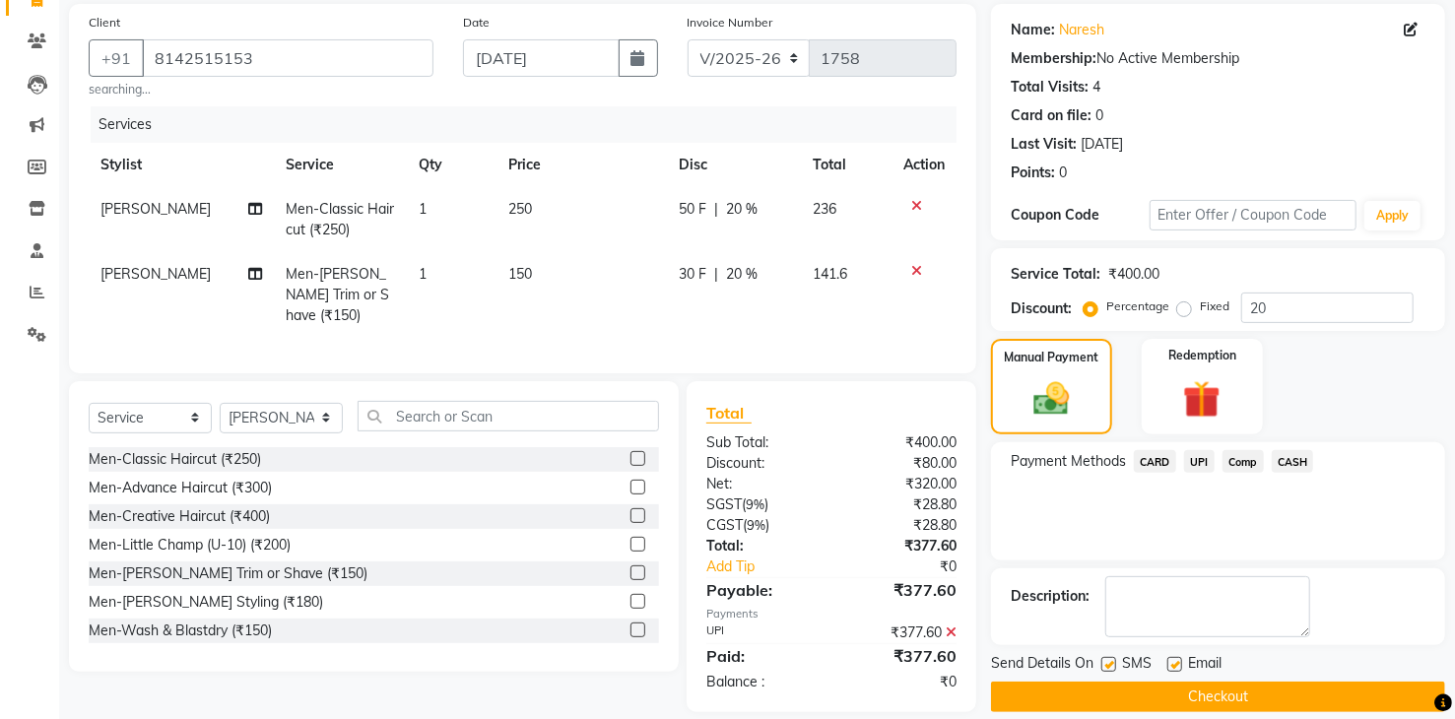
scroll to position [164, 0]
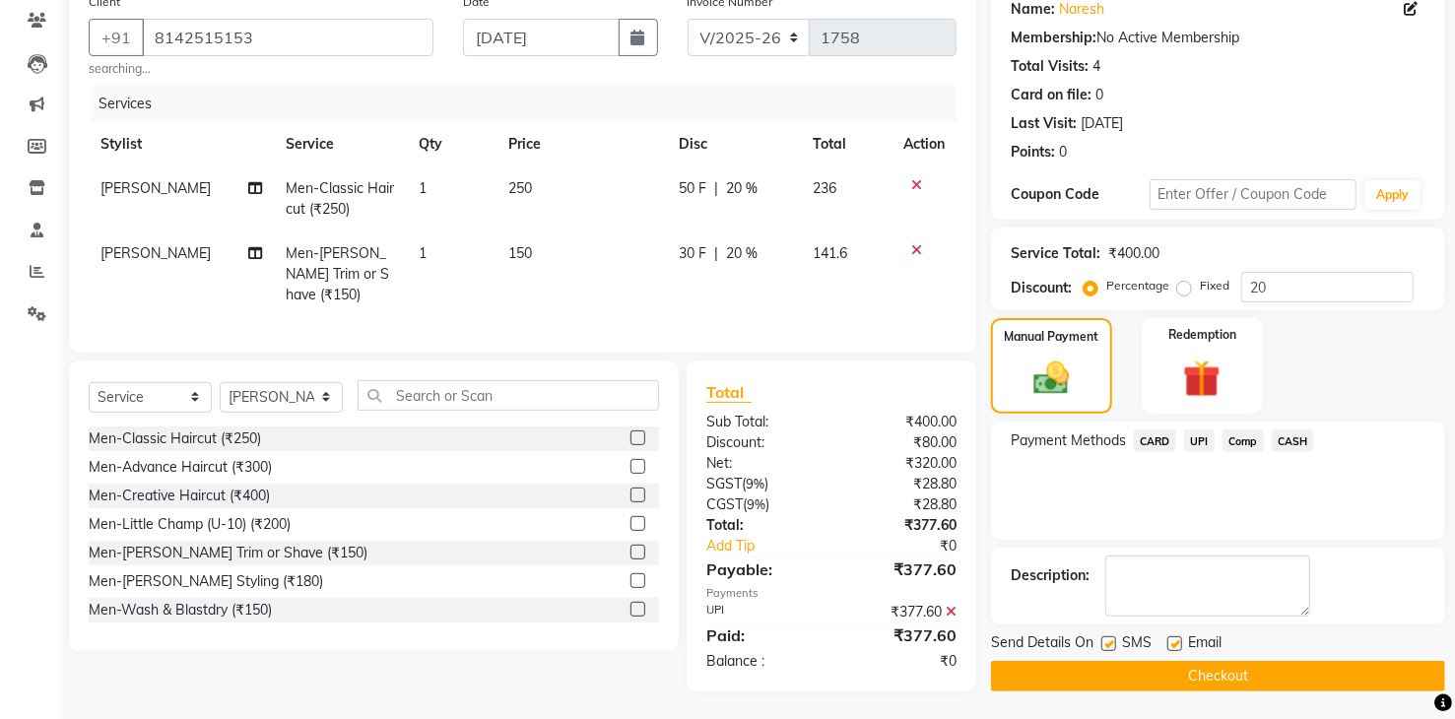
click at [1136, 666] on button "Checkout" at bounding box center [1218, 676] width 454 height 31
click at [1088, 674] on button "Checkout" at bounding box center [1218, 676] width 454 height 31
click at [1205, 666] on button "Checkout" at bounding box center [1218, 676] width 454 height 31
click at [1134, 528] on div "Payment Methods CARD UPI Comp CASH" at bounding box center [1218, 481] width 454 height 118
click at [1161, 678] on button "Checkout" at bounding box center [1218, 676] width 454 height 31
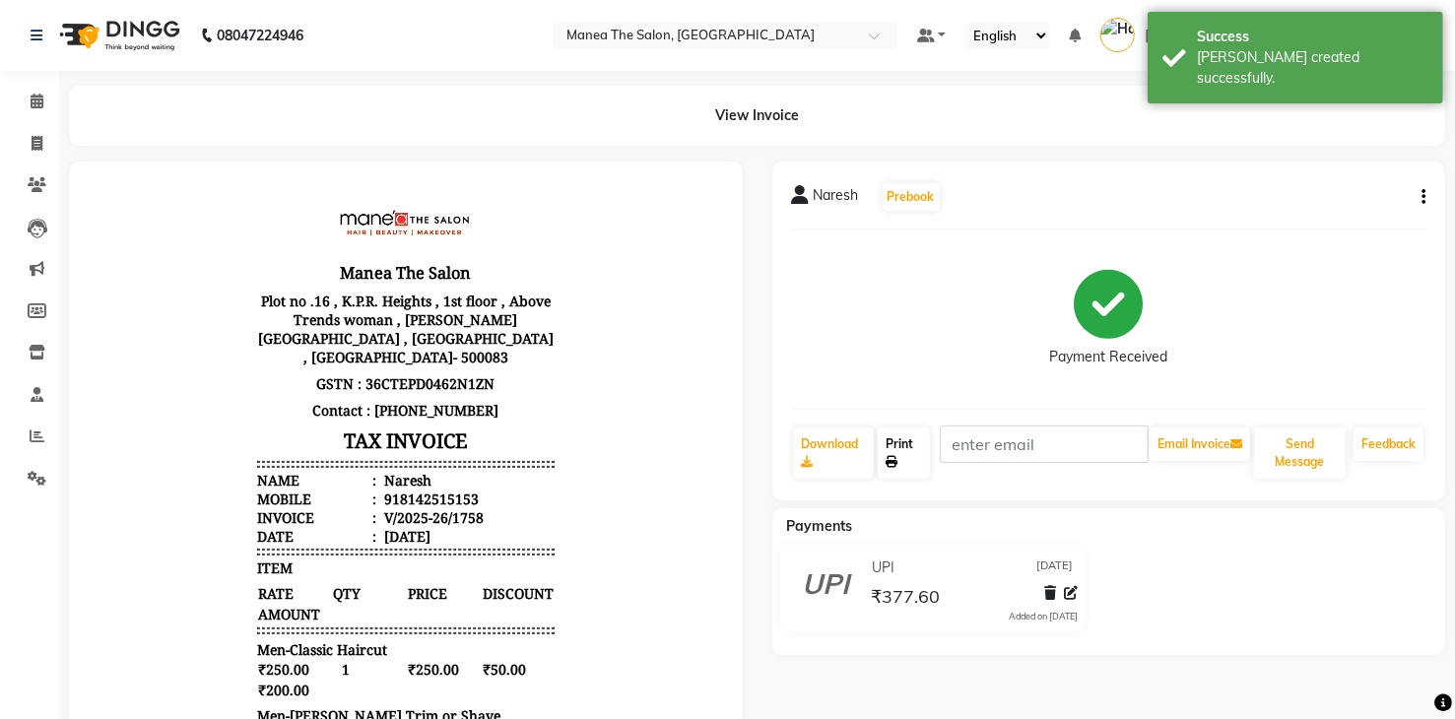
click at [905, 447] on link "Print" at bounding box center [903, 452] width 52 height 51
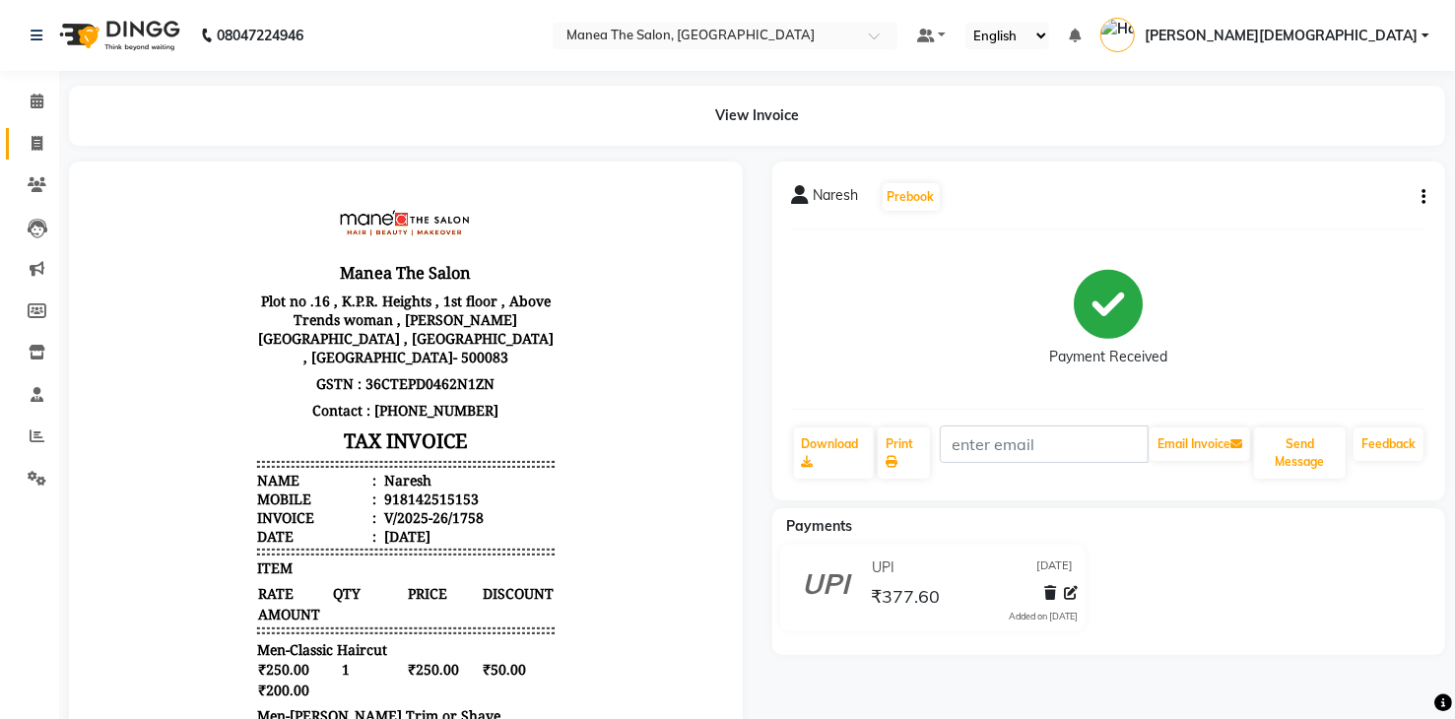
click at [47, 130] on link "Invoice" at bounding box center [29, 144] width 47 height 32
select select "service"
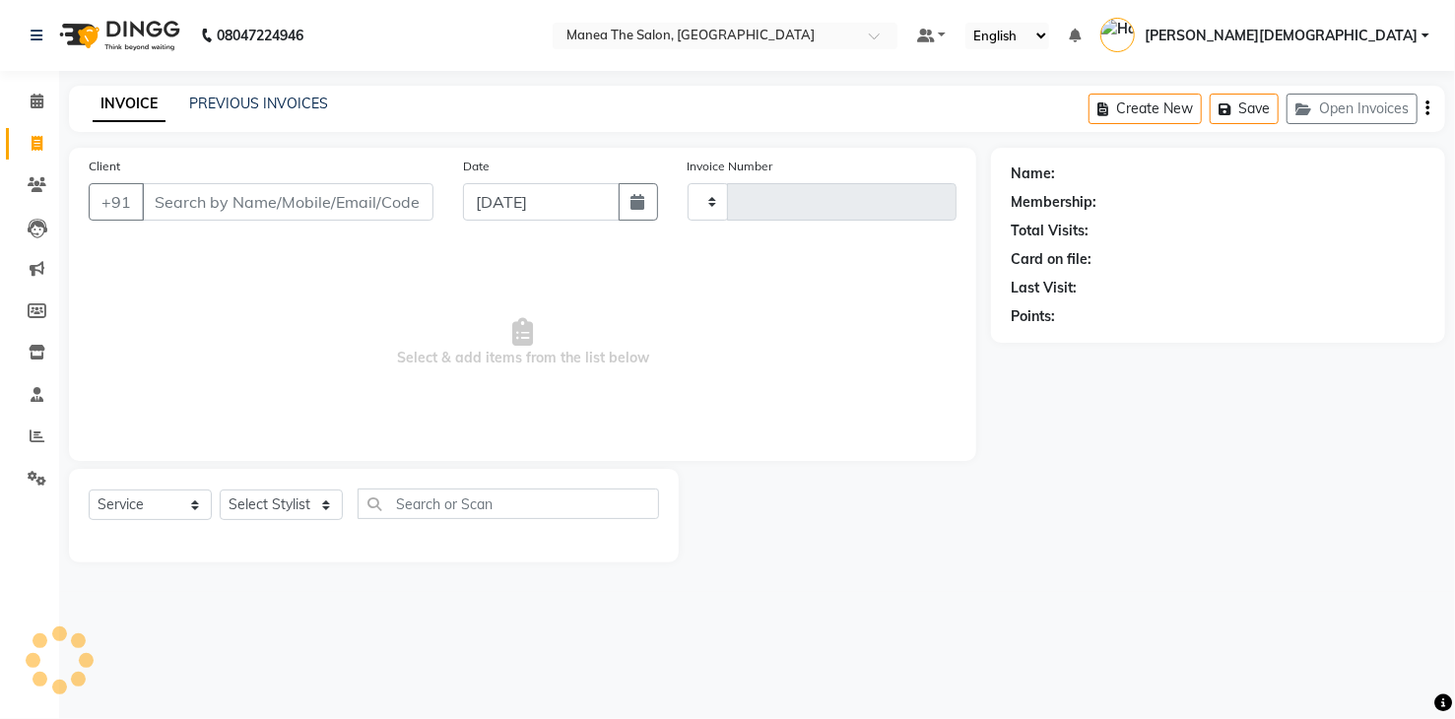
type input "1759"
select select "5481"
